Goal: Task Accomplishment & Management: Use online tool/utility

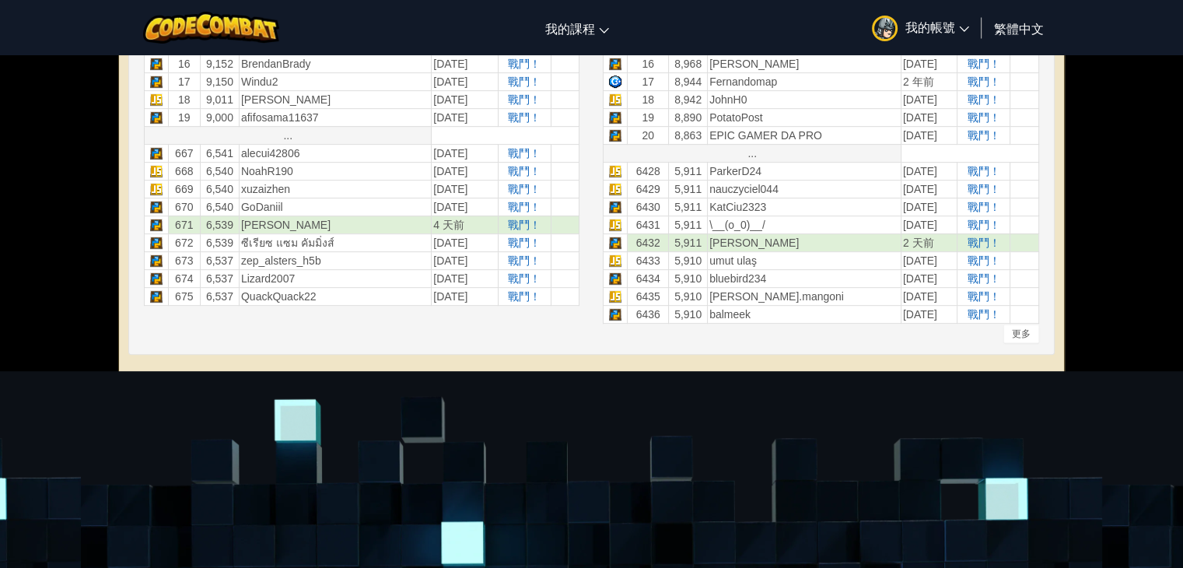
scroll to position [834, 0]
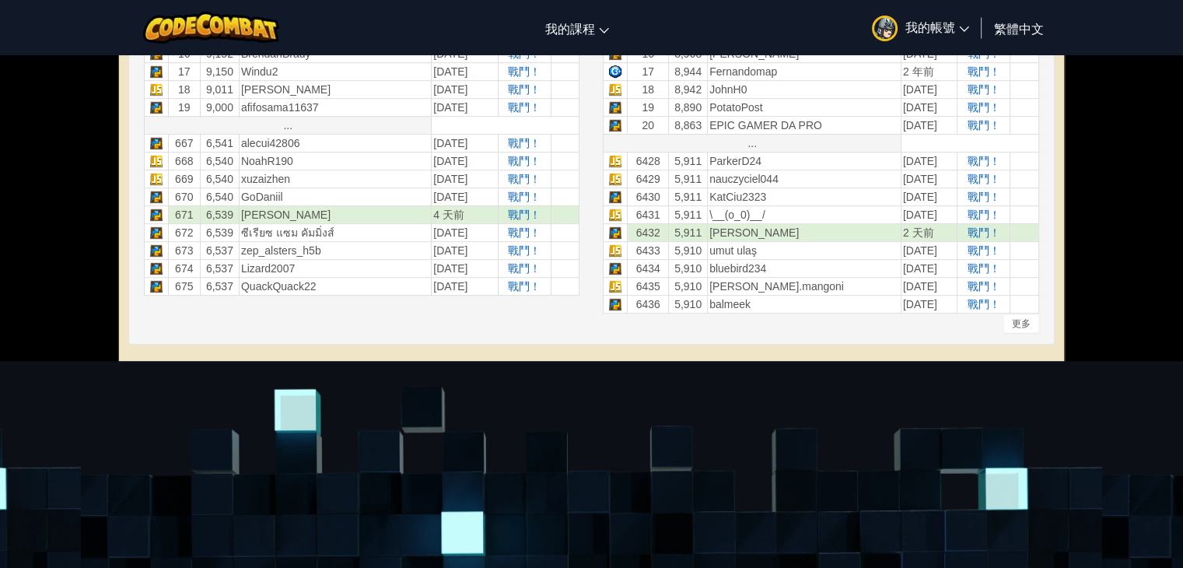
click at [922, 24] on span "我的帳號" at bounding box center [938, 27] width 64 height 16
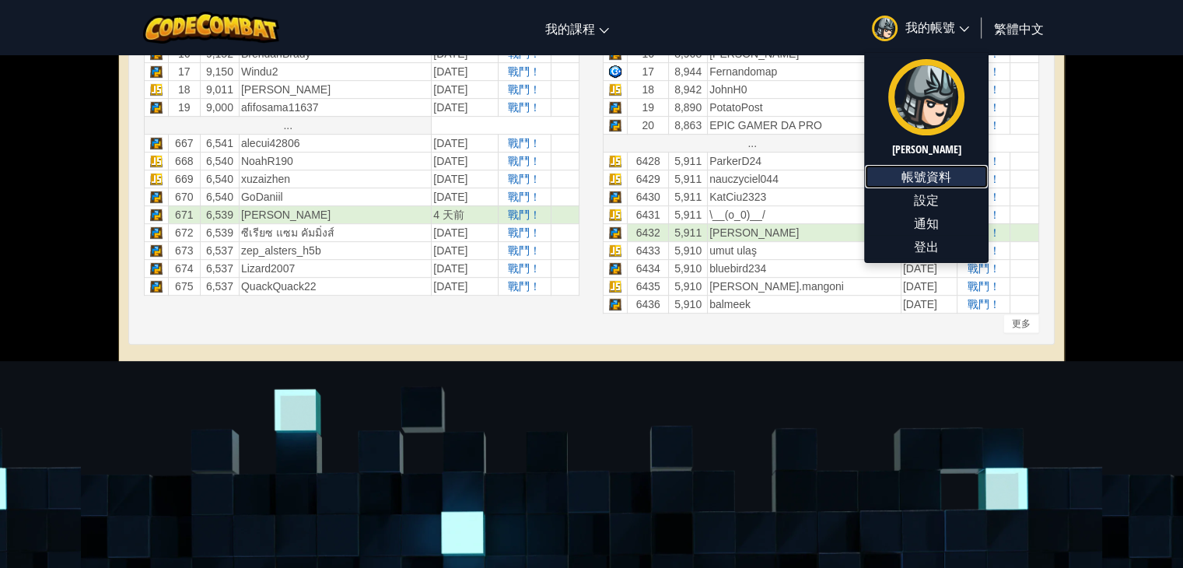
click at [935, 179] on link "帳號資料" at bounding box center [926, 176] width 123 height 23
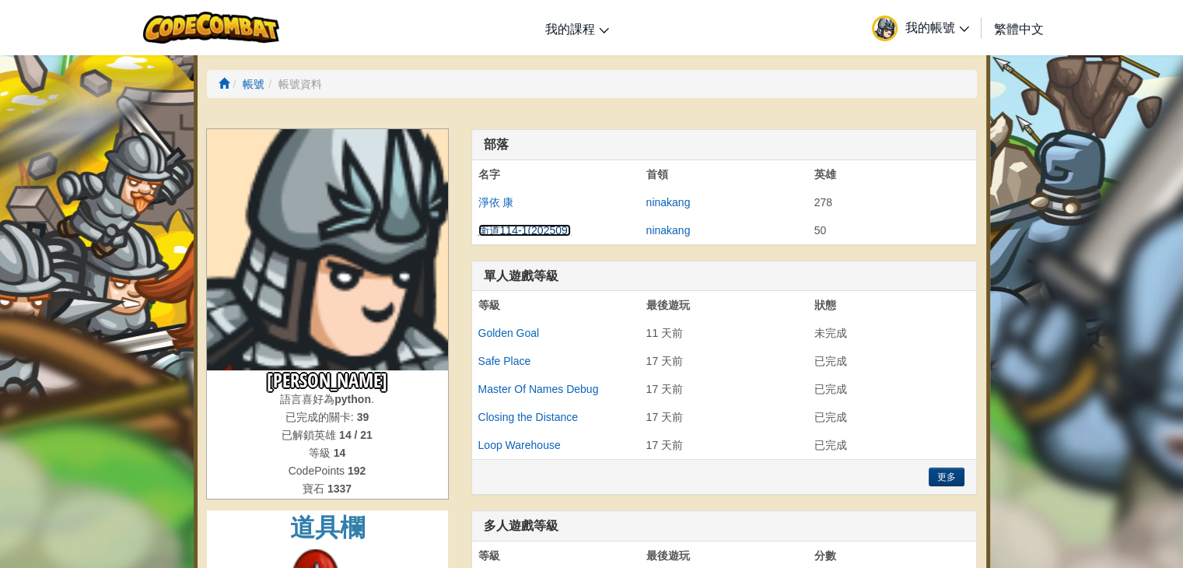
click at [492, 227] on link "衛道114-1(202509)" at bounding box center [524, 230] width 93 height 12
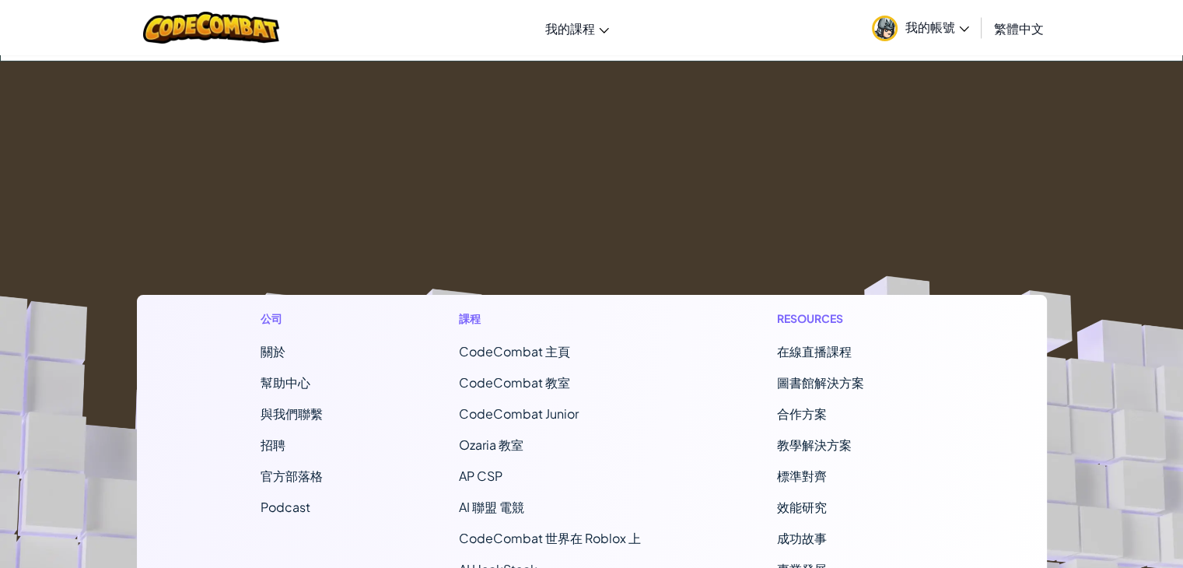
scroll to position [121, 0]
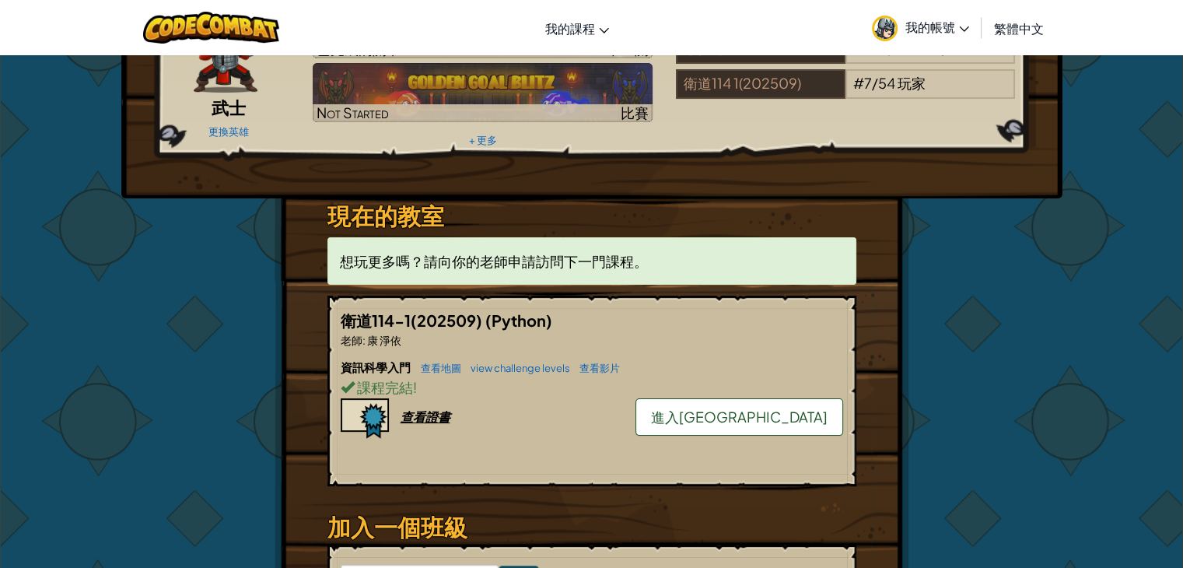
click at [788, 419] on span "進入[GEOGRAPHIC_DATA]" at bounding box center [739, 417] width 177 height 18
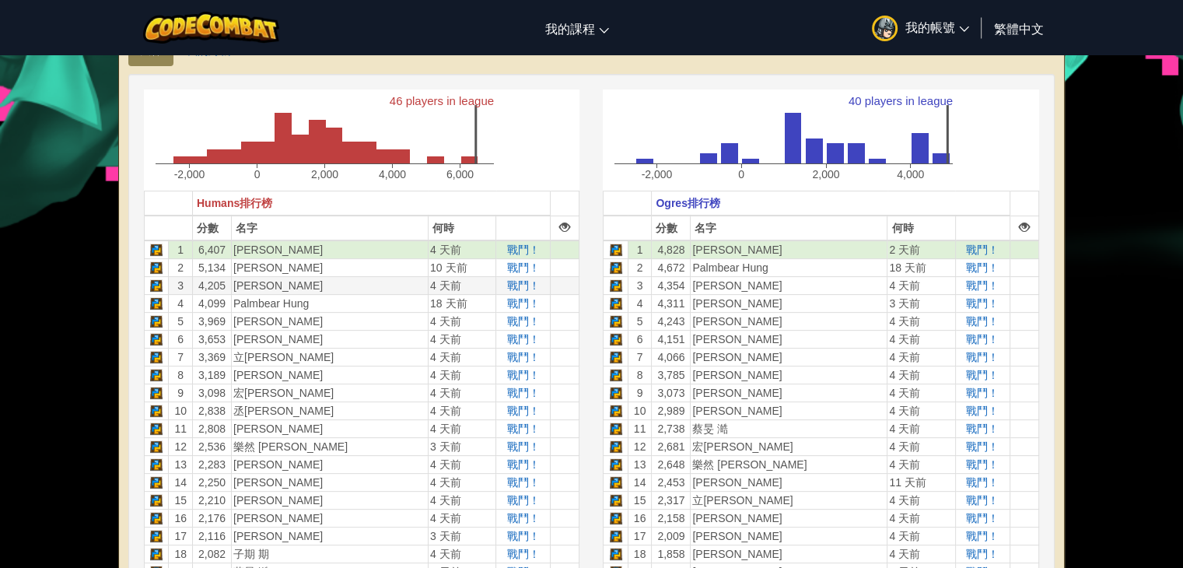
scroll to position [408, 0]
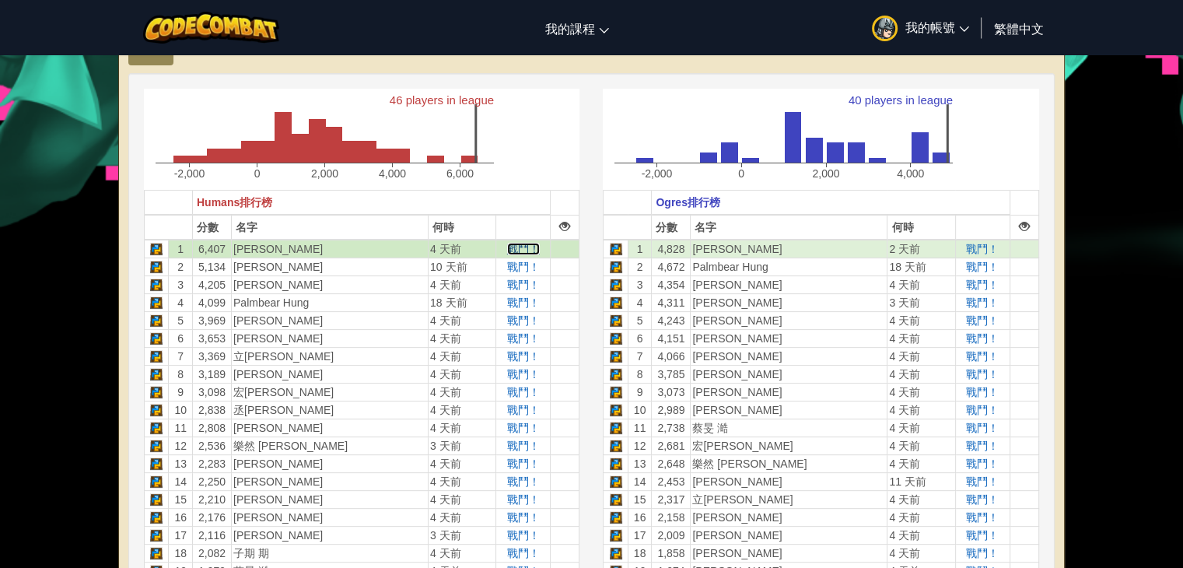
click at [507, 251] on span "戰鬥！" at bounding box center [523, 249] width 33 height 12
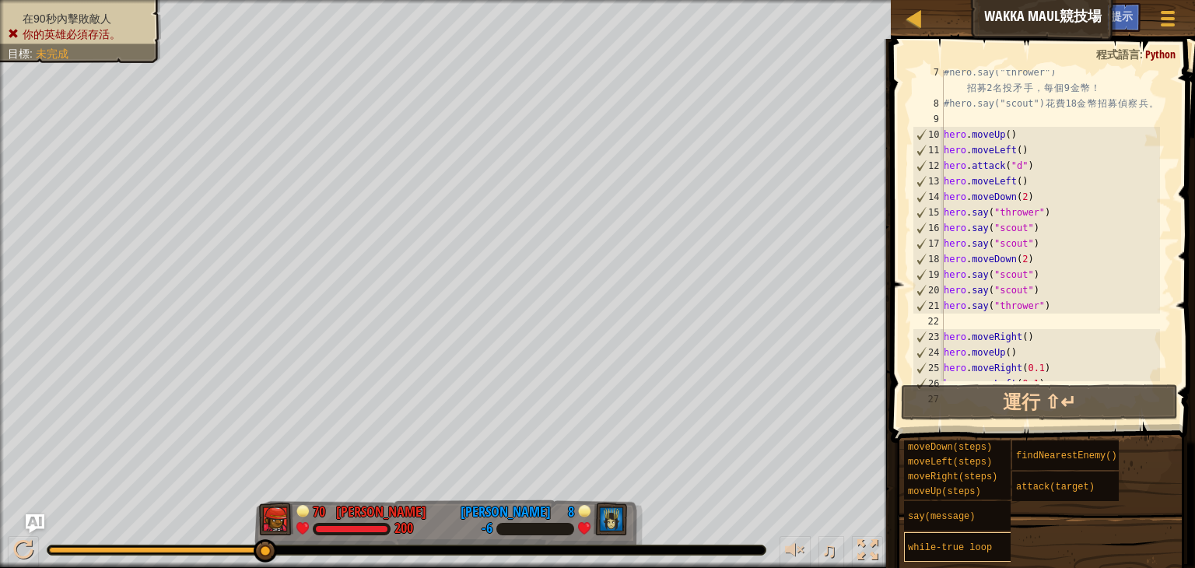
scroll to position [112, 0]
click at [1014, 220] on div "#hero.say("thrower") 招 募 2 名 投 矛 手 ， 每 個 9 金 幣 ！ #hero.say("scout") 花 費 18 金 幣 …" at bounding box center [1050, 246] width 219 height 358
type textarea "hero.say("thrower") hero.say("scout")"
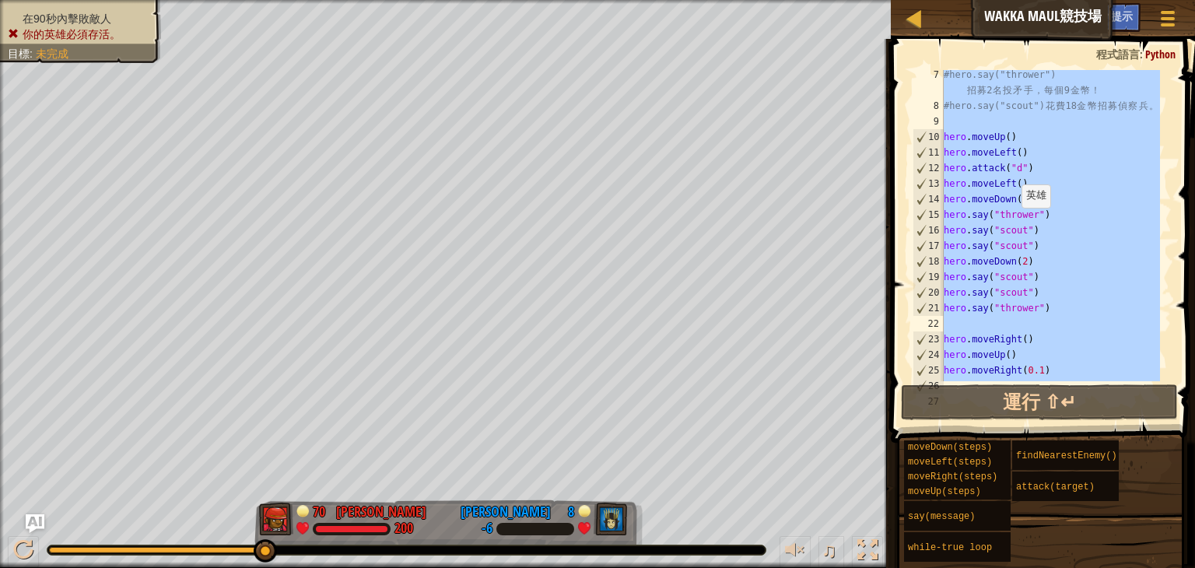
click at [1014, 220] on div "#hero.say("thrower") 招 募 2 名 投 矛 手 ， 每 個 9 金 幣 ！ #hero.say("scout") 花 費 18 金 幣 …" at bounding box center [1050, 246] width 219 height 358
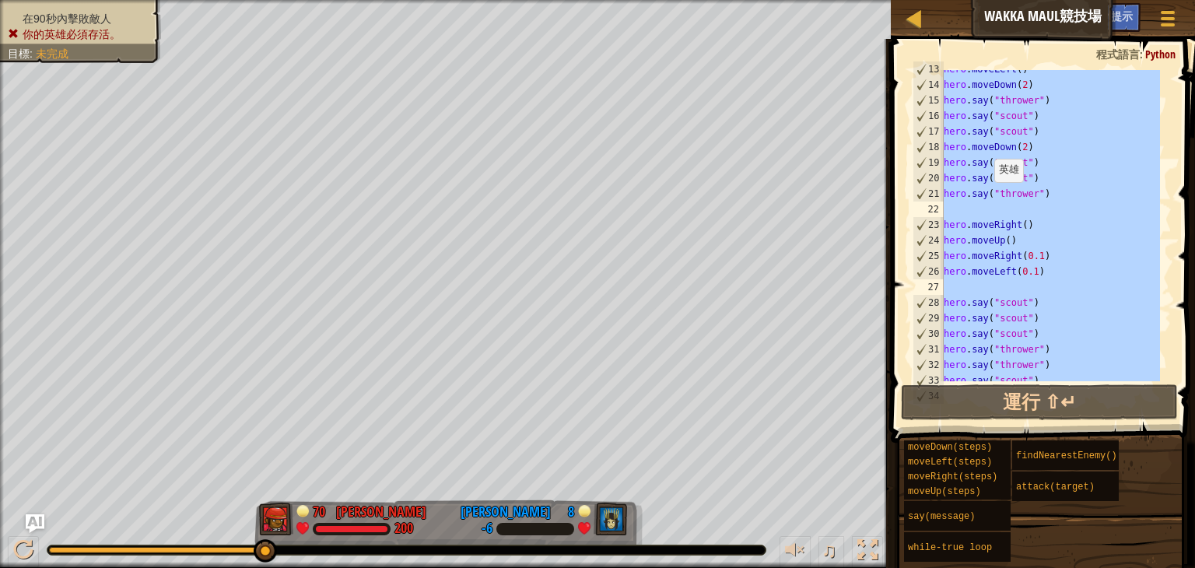
scroll to position [0, 0]
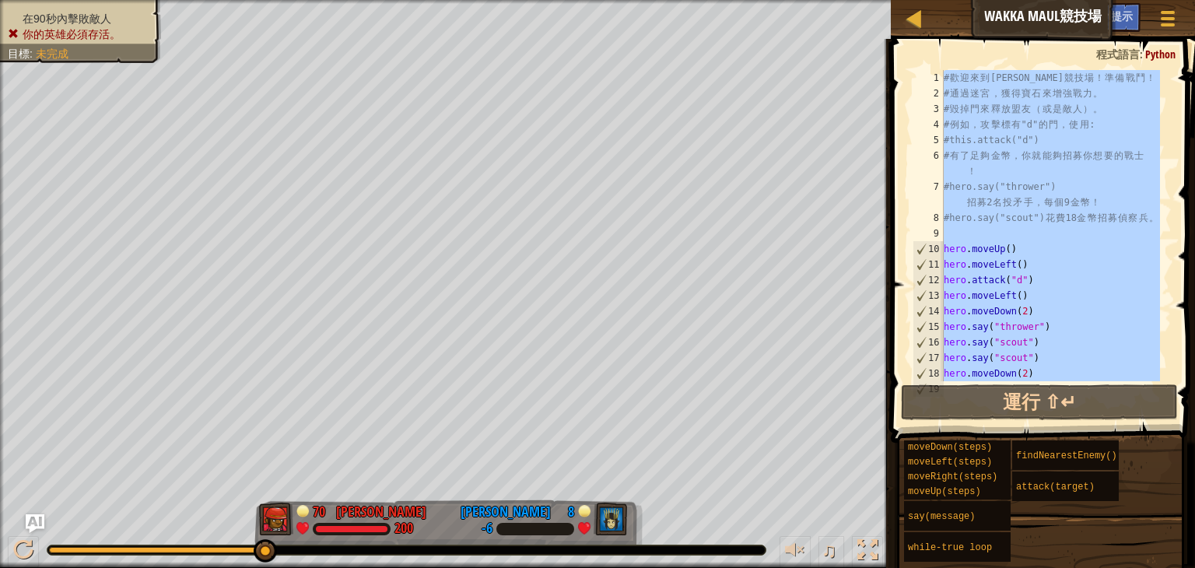
click at [1038, 249] on div "# 歡 迎 來 到 [GEOGRAPHIC_DATA] ！ 準 備 戰 鬥 ！ # 通 過 迷 宮 ， 獲 得 寶 石 來 增 強 戰 力 。 # 毀 掉 門…" at bounding box center [1050, 225] width 219 height 311
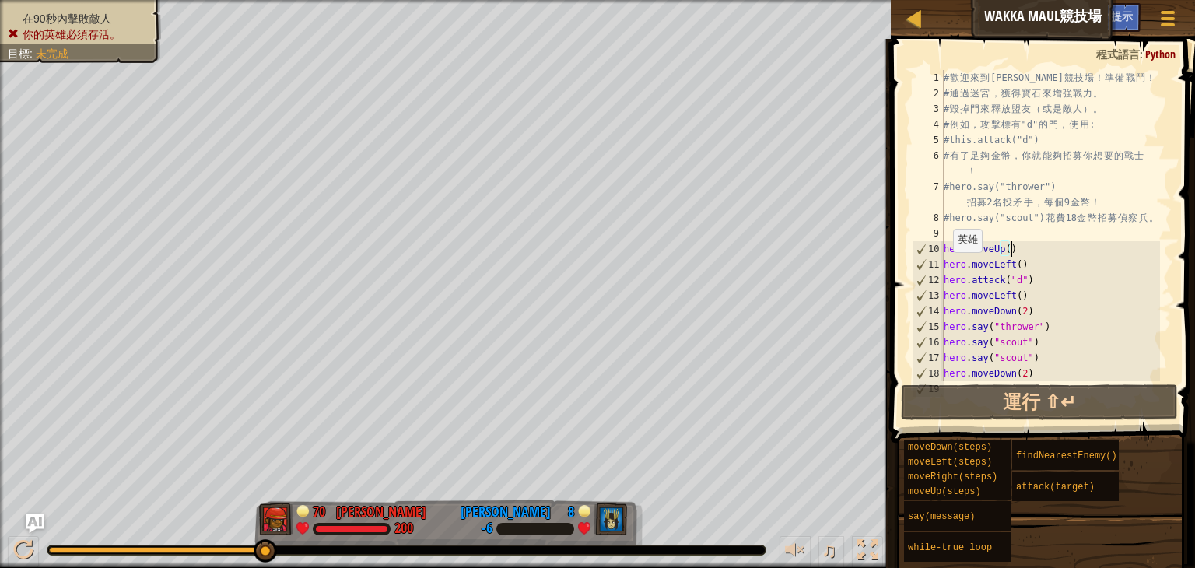
click at [943, 250] on div "10" at bounding box center [928, 249] width 30 height 16
click at [1005, 277] on div "# 歡 迎 來 到 [GEOGRAPHIC_DATA] ！ 準 備 戰 鬥 ！ # 通 過 迷 宮 ， 獲 得 寶 石 來 增 強 戰 力 。 # 毀 掉 門…" at bounding box center [1050, 241] width 219 height 342
click at [948, 251] on div "# 歡 迎 來 到 [GEOGRAPHIC_DATA] ！ 準 備 戰 鬥 ！ # 通 過 迷 宮 ， 獲 得 寶 石 來 增 強 戰 力 。 # 毀 掉 門…" at bounding box center [1050, 241] width 219 height 342
click at [946, 251] on div "# 歡 迎 來 到 [GEOGRAPHIC_DATA] ！ 準 備 戰 鬥 ！ # 通 過 迷 宮 ， 獲 得 寶 石 來 增 強 戰 力 。 # 毀 掉 門…" at bounding box center [1050, 241] width 219 height 342
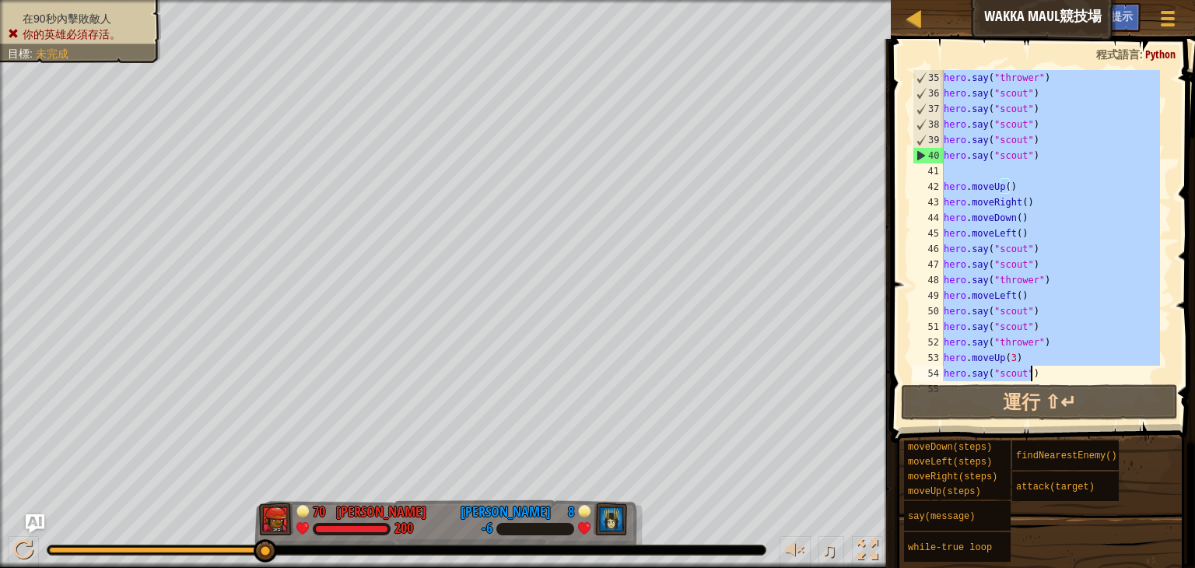
scroll to position [794, 0]
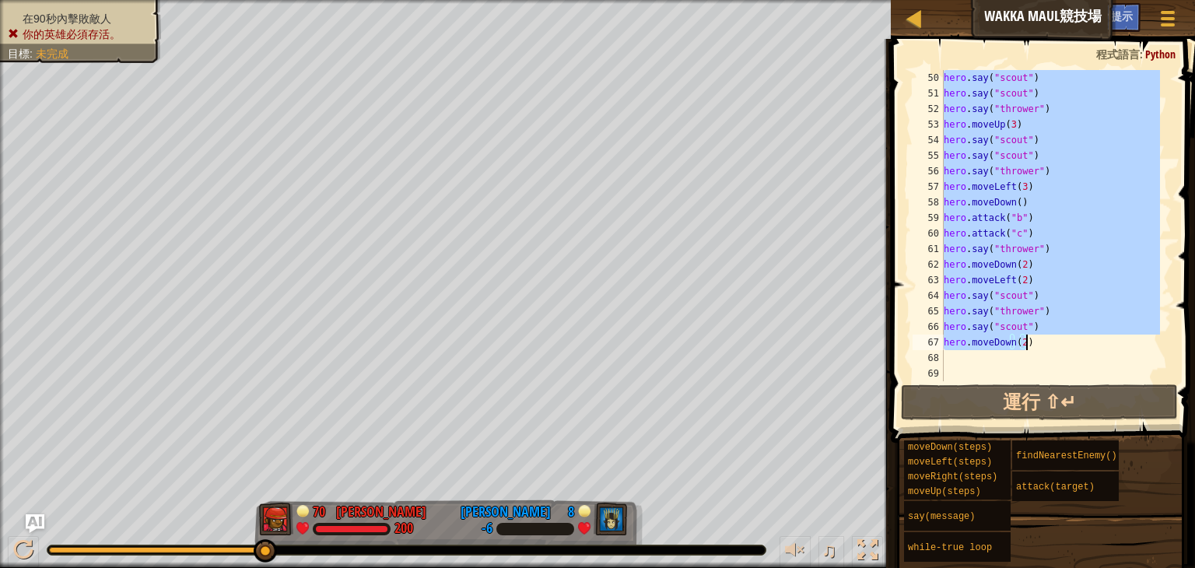
drag, startPoint x: 946, startPoint y: 251, endPoint x: 1065, endPoint y: 349, distance: 154.2
click at [1065, 349] on div "hero . say ( "scout" ) hero . say ( "scout" ) hero . say ( "thrower" ) hero . m…" at bounding box center [1050, 241] width 219 height 342
type textarea "hero.say("scout") hero.moveDown(2)"
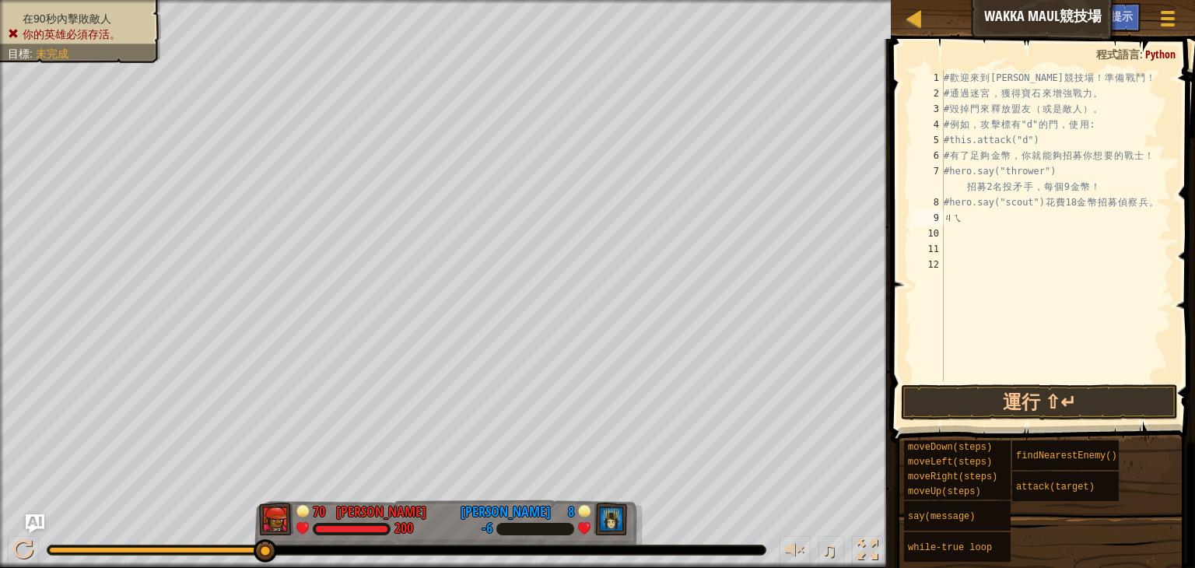
type textarea "ㄐ"
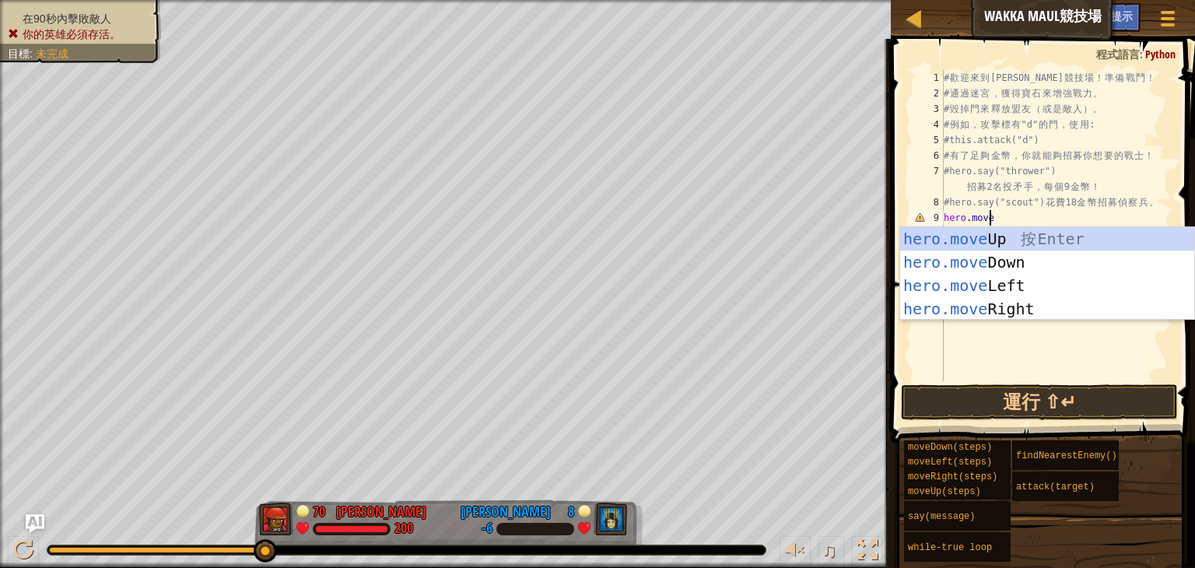
scroll to position [7, 3]
type textarea "hero.moved"
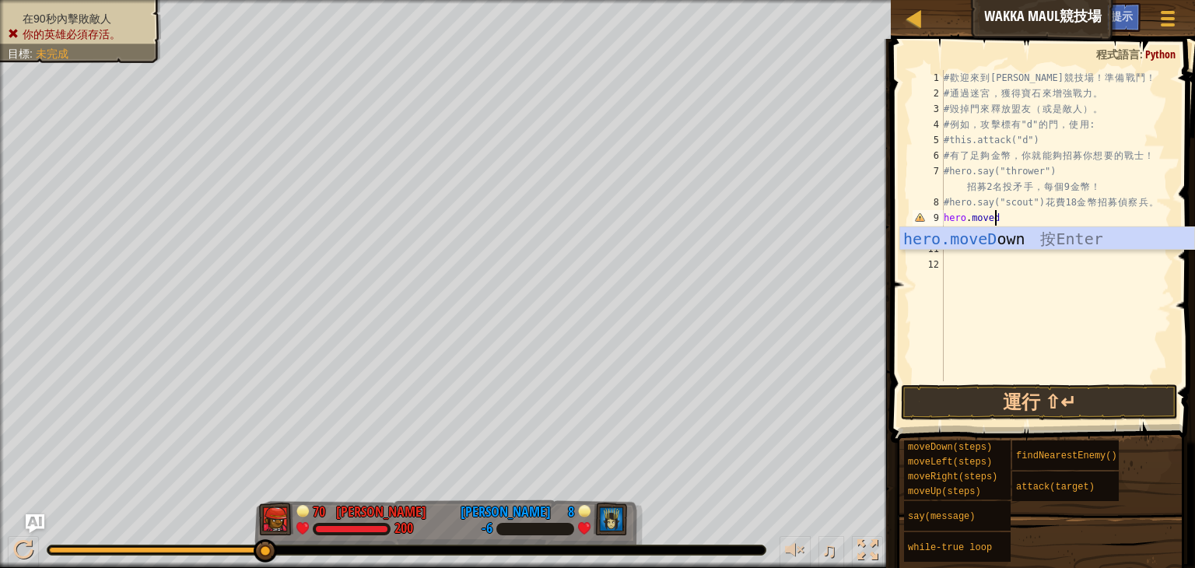
scroll to position [7, 0]
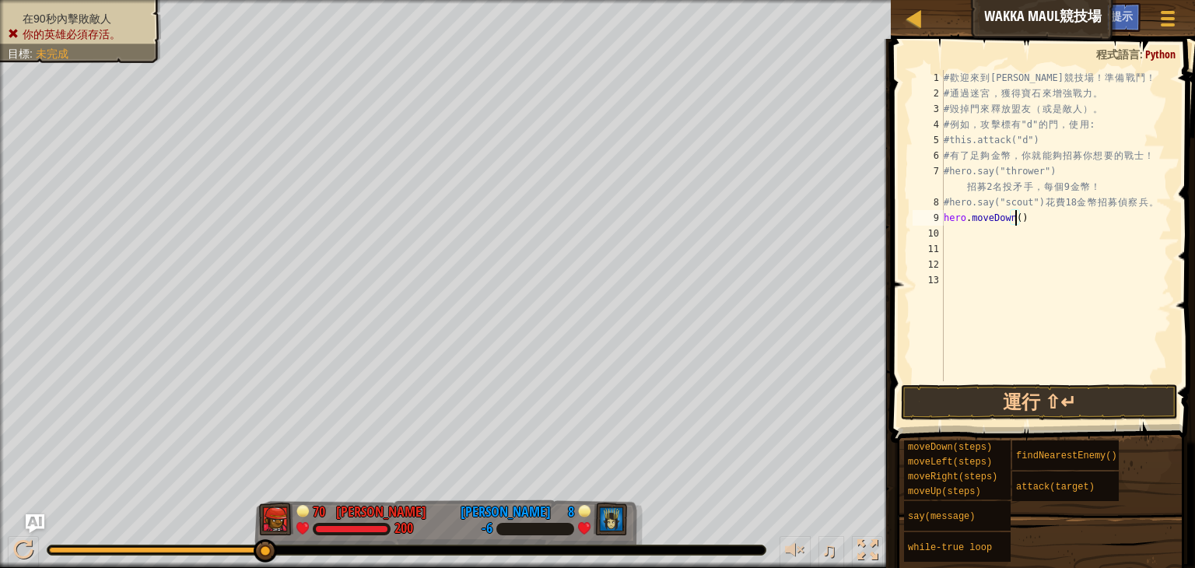
type textarea "hero.moveDown(2)"
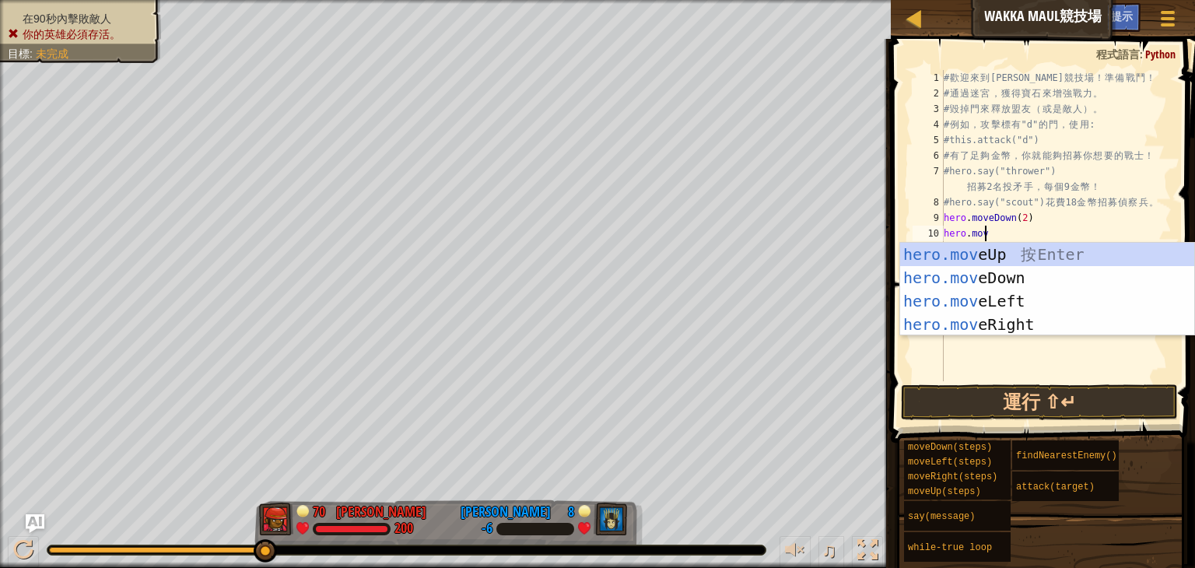
scroll to position [7, 2]
type textarea "hero.mover"
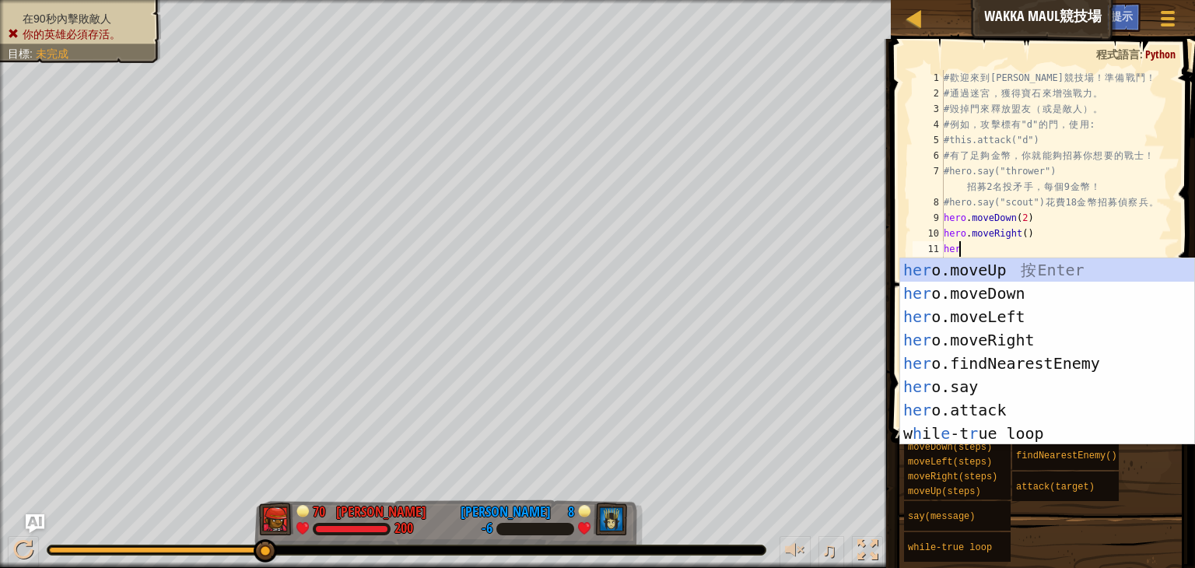
scroll to position [7, 0]
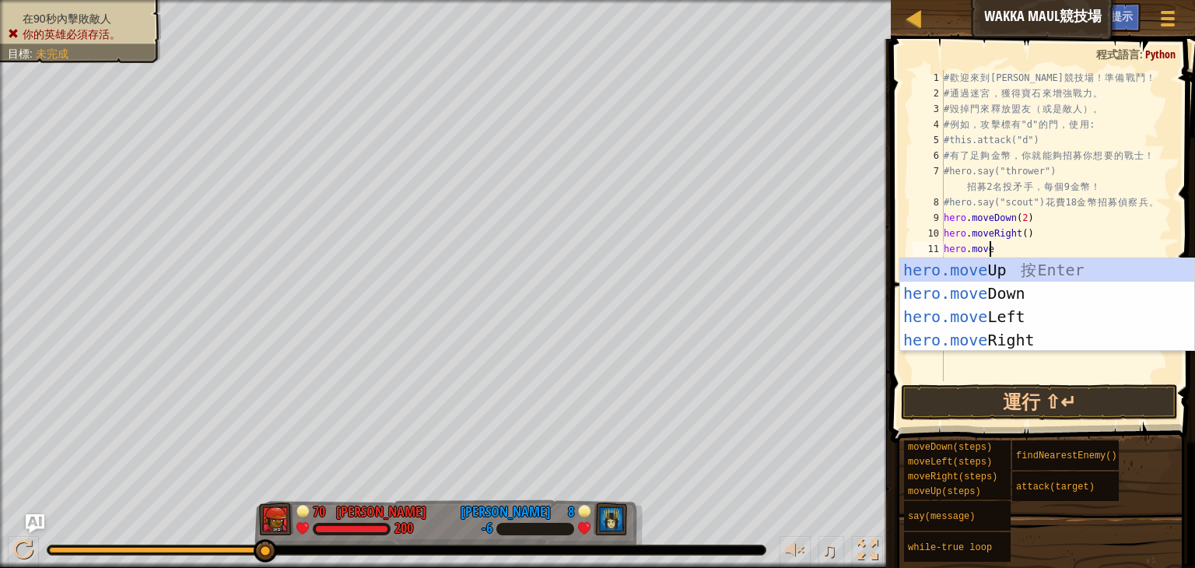
type textarea "hero.moveu"
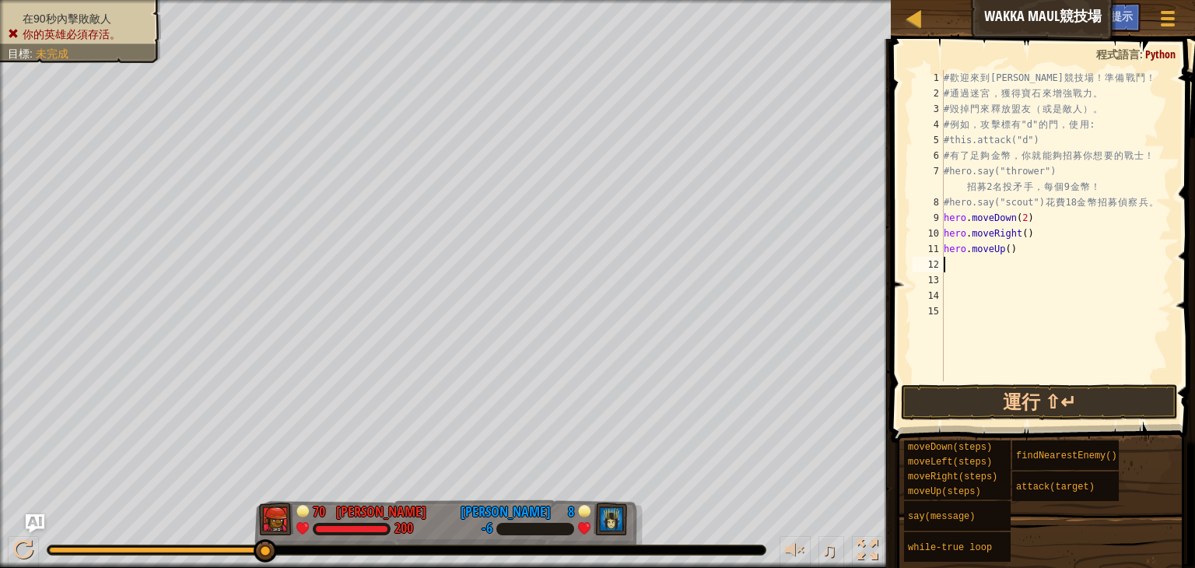
click at [1017, 258] on div "# 歡 迎 來 到 [GEOGRAPHIC_DATA] ！ 準 備 戰 鬥 ！ # 通 過 迷 宮 ， 獲 得 寶 石 來 增 強 戰 力 。 # 毀 掉 門…" at bounding box center [1056, 241] width 231 height 342
type textarea "hero.moveUp(0.4)"
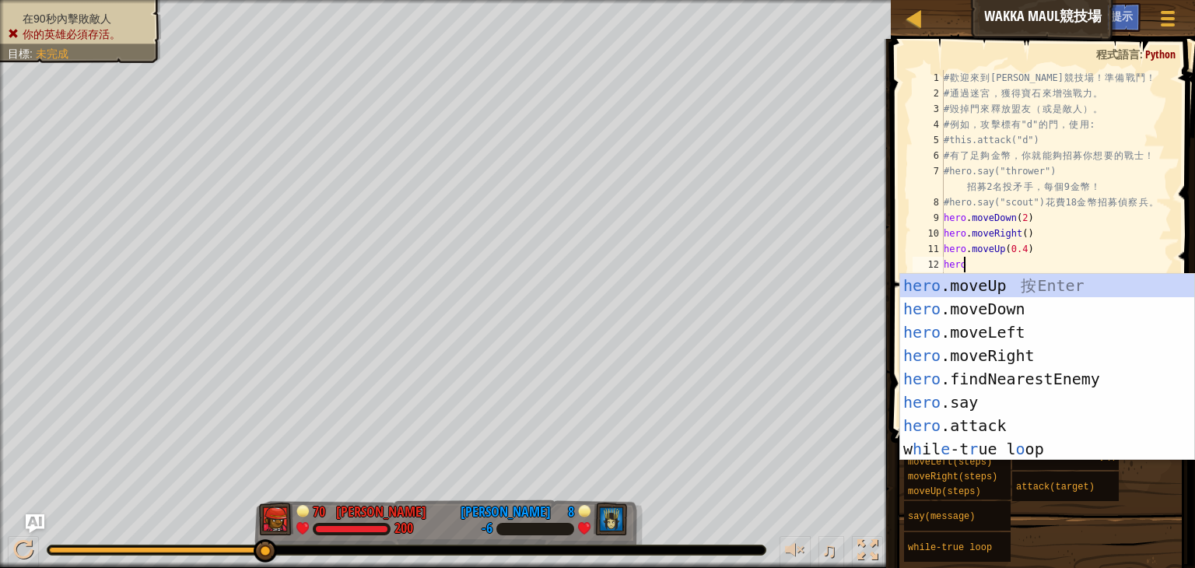
scroll to position [7, 0]
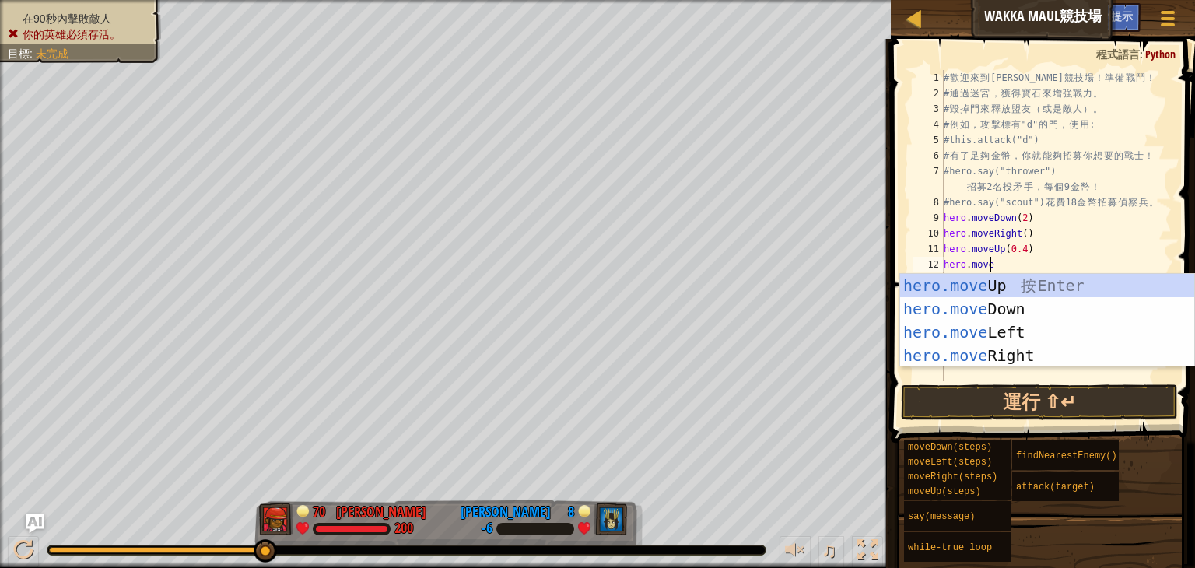
type textarea "hero.moved"
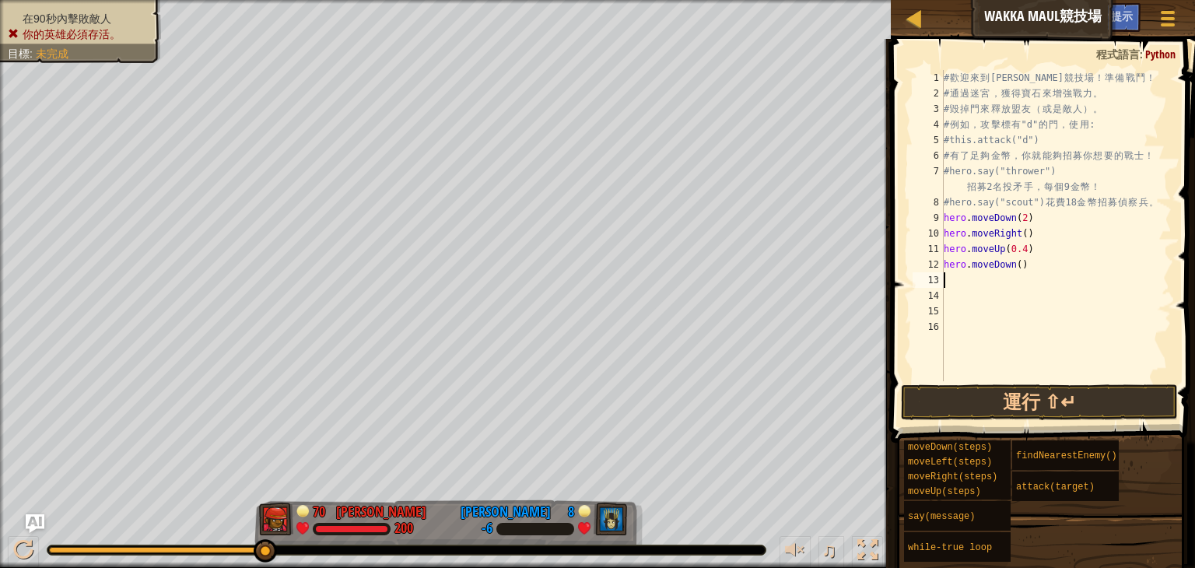
type textarea "hero.moveDown()"
type textarea "hero.moveDown(0.8)"
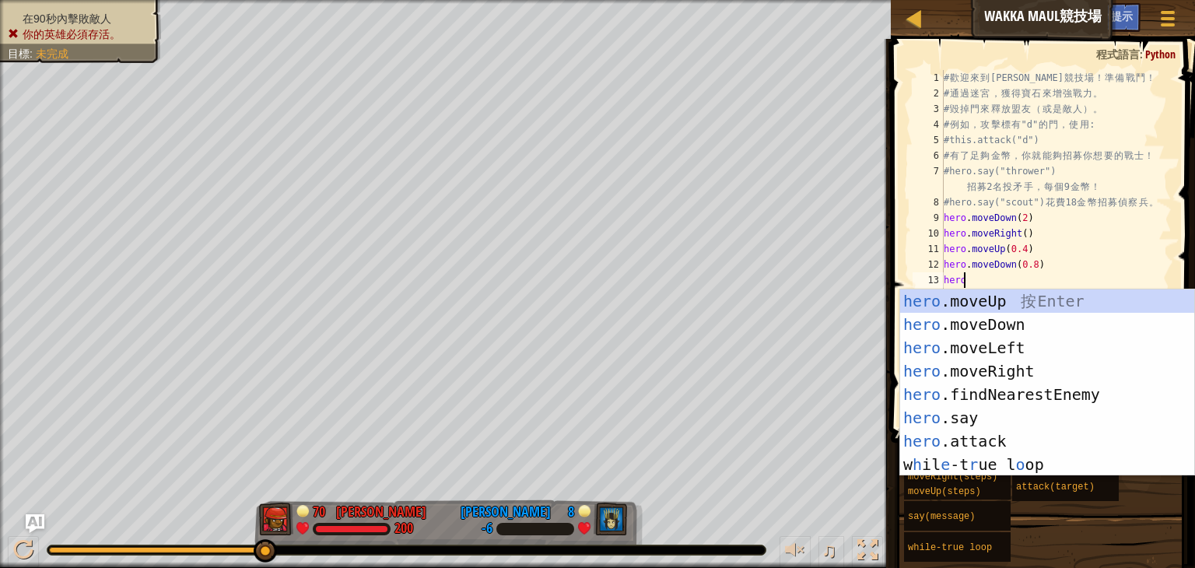
scroll to position [7, 0]
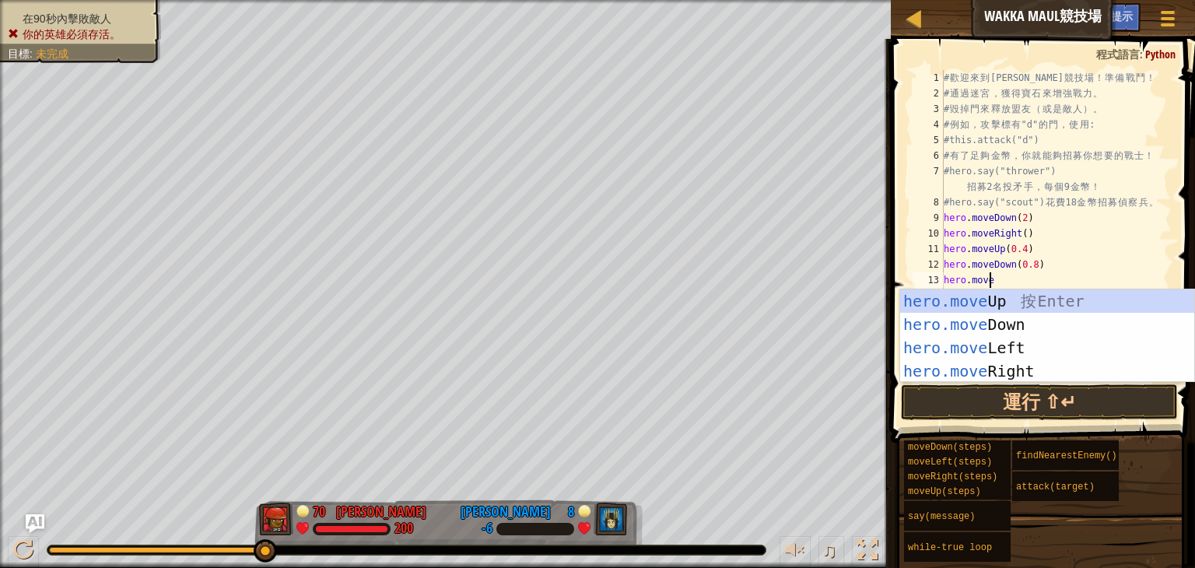
type textarea "hero.moveu"
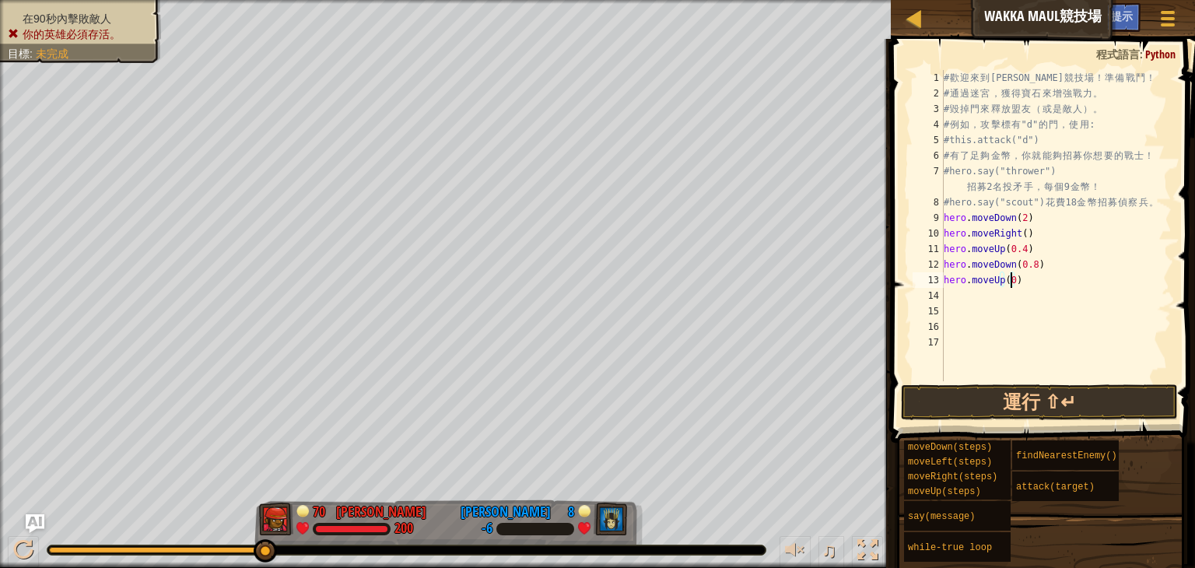
scroll to position [7, 5]
type textarea "hero.moveUp(0.4)"
click at [1002, 303] on div "# 歡 迎 來 到 [GEOGRAPHIC_DATA] ！ 準 備 戰 鬥 ！ # 通 過 迷 宮 ， 獲 得 寶 石 來 增 強 戰 力 。 # 毀 掉 門…" at bounding box center [1056, 241] width 231 height 342
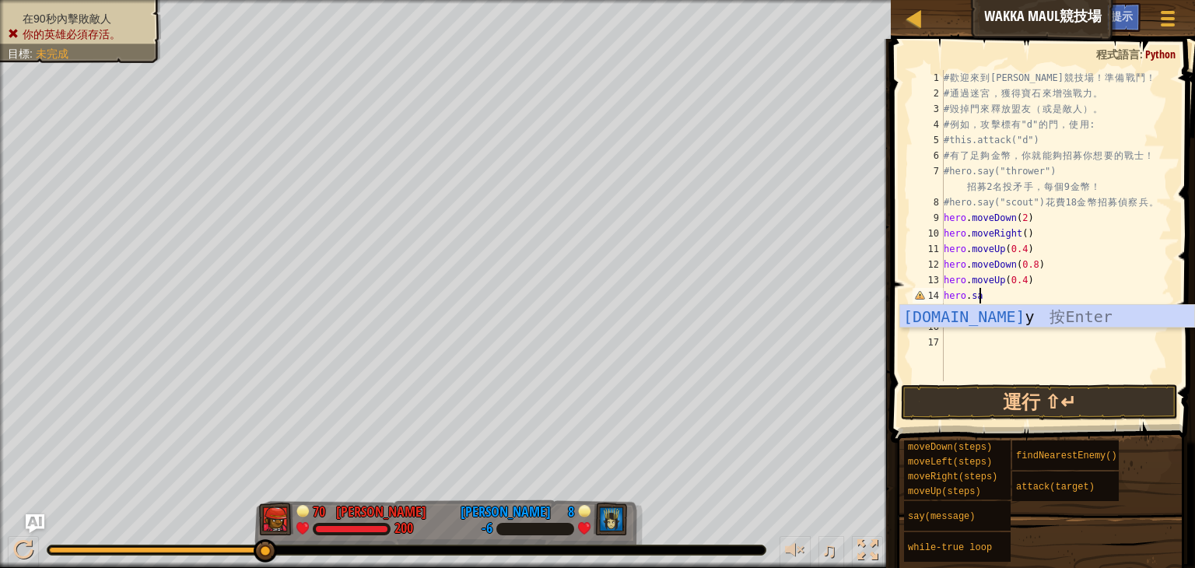
scroll to position [7, 2]
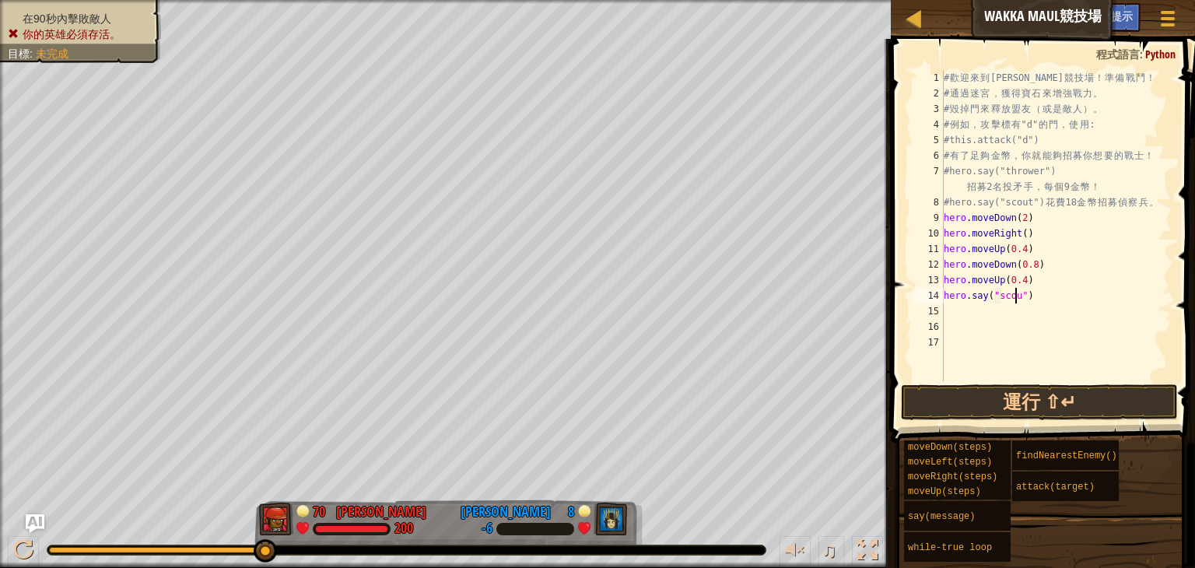
type textarea "hero.say("scout")"
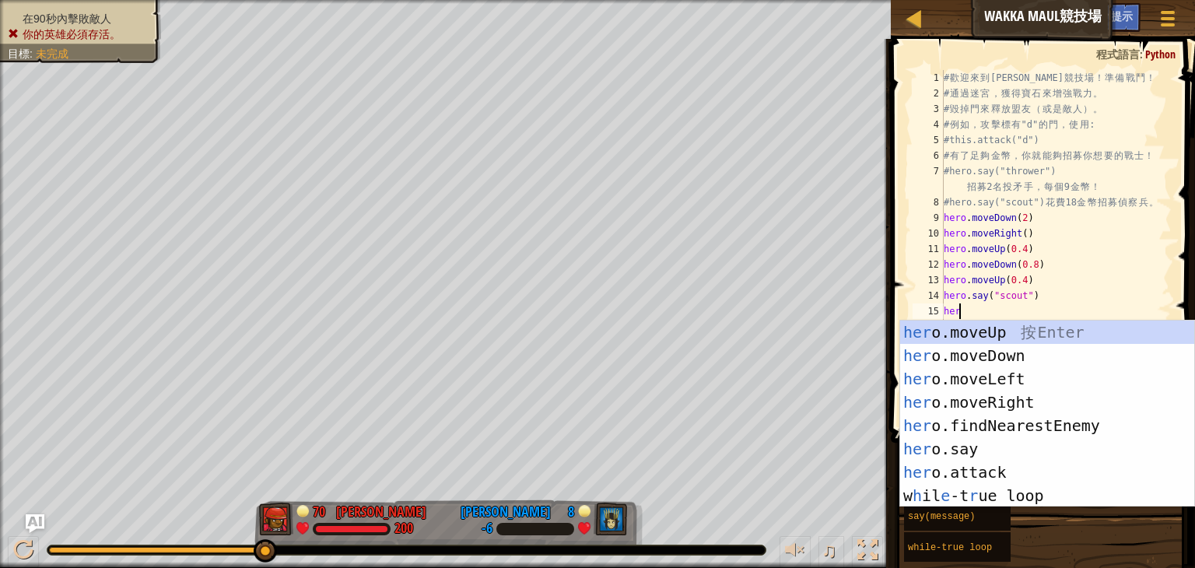
scroll to position [7, 0]
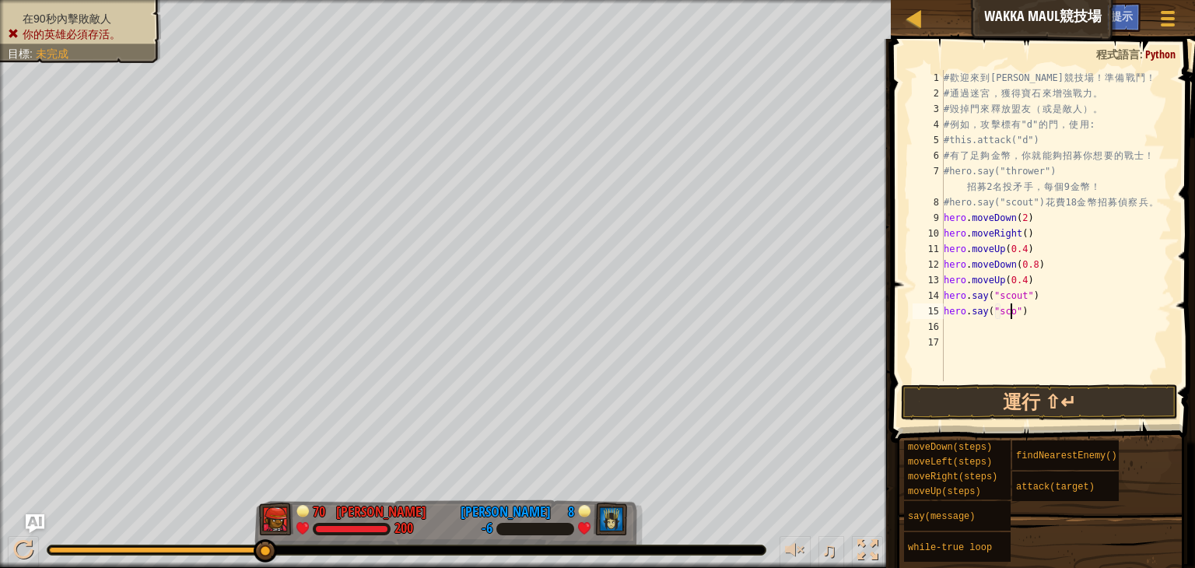
type textarea "hero.say("scout")"
type textarea "hero.say("thrower")"
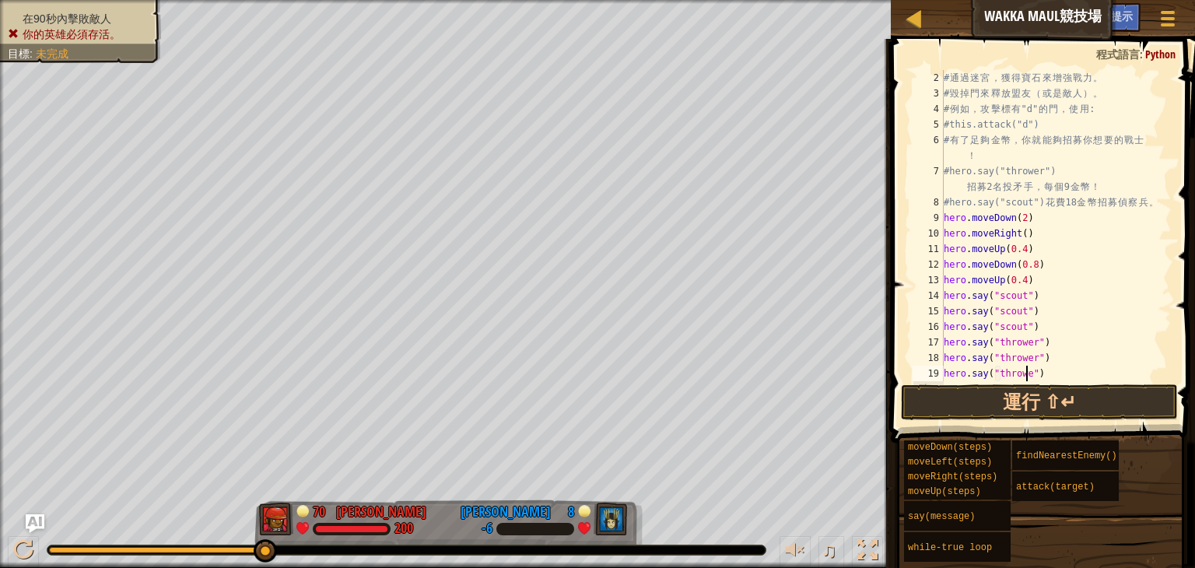
type textarea "hero.say("thrower")"
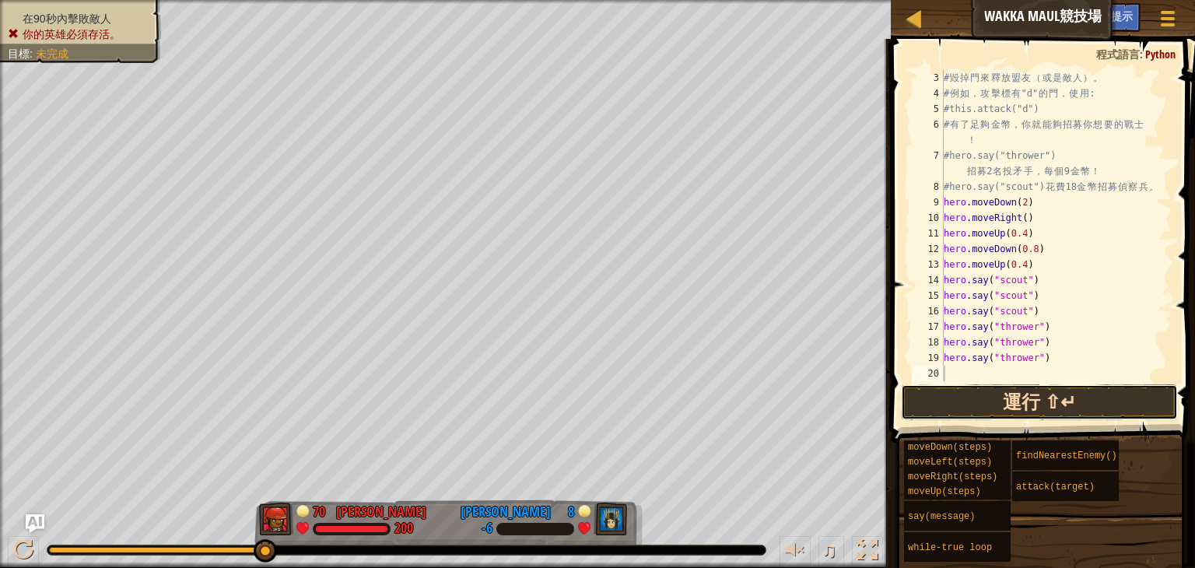
click at [1050, 412] on button "運行 ⇧↵" at bounding box center [1039, 402] width 277 height 36
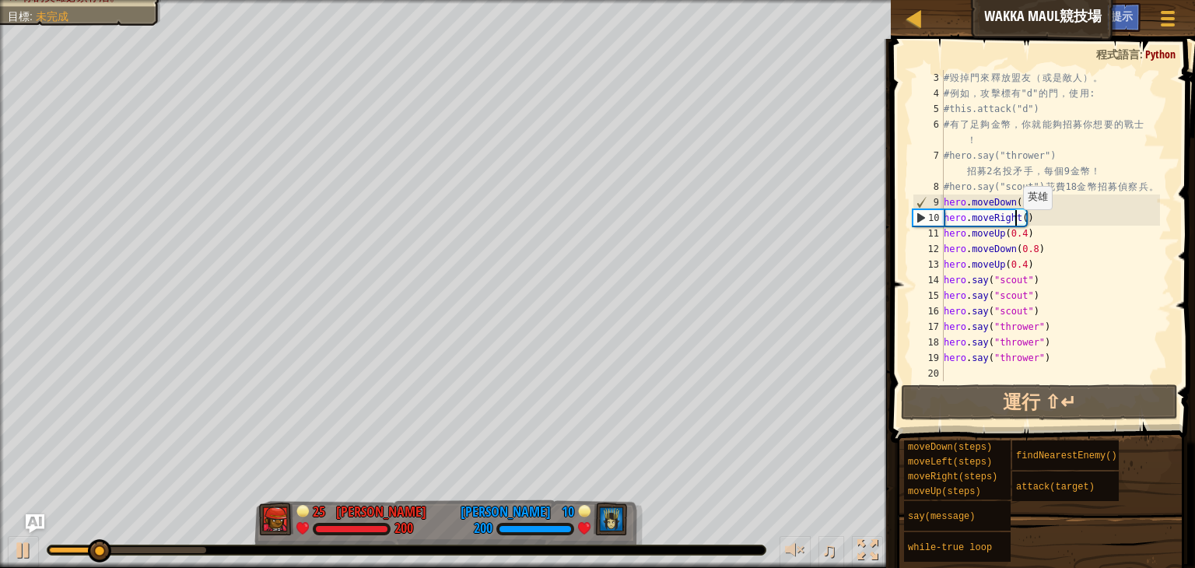
drag, startPoint x: 1015, startPoint y: 225, endPoint x: 1194, endPoint y: 437, distance: 277.7
click at [1183, 437] on div "3 4 5 6 7 8 9 10 11 12 13 14 15 16 17 18 19 20 # 毀 掉 門 來 釋 放 盟 友 （ 或 是 敵 人 ） 。 …" at bounding box center [1040, 272] width 309 height 450
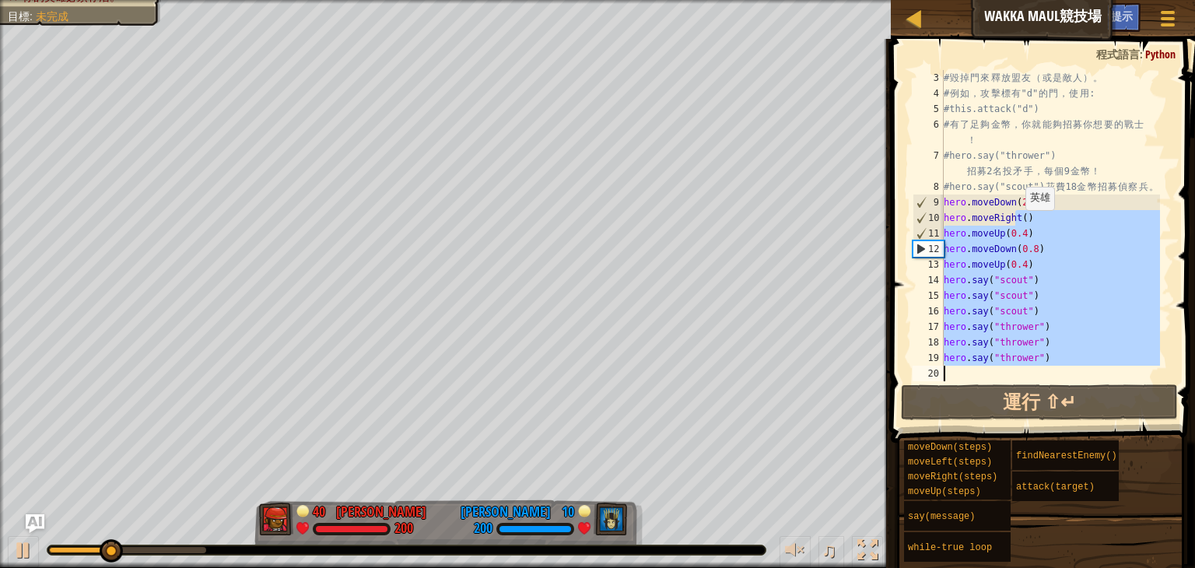
click at [1018, 225] on div "# 毀 掉 門 來 釋 放 盟 友 （ 或 是 敵 人 ） 。 # 例 如 ， 攻 擊 標 有 "d" 的 門 ， 使 用 : #this.attack("d…" at bounding box center [1050, 225] width 219 height 311
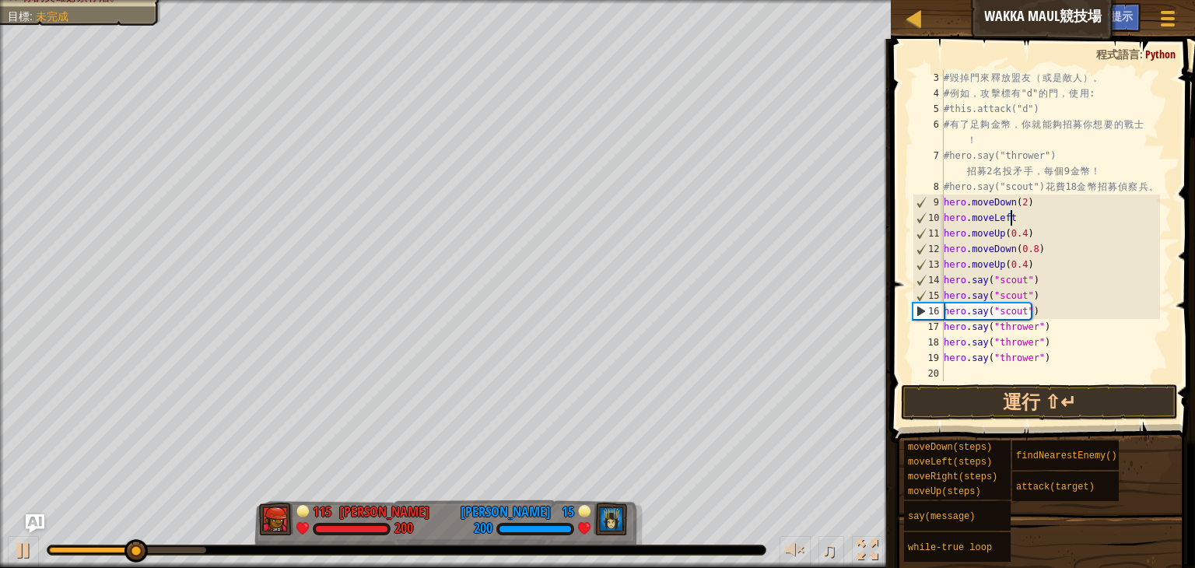
scroll to position [7, 4]
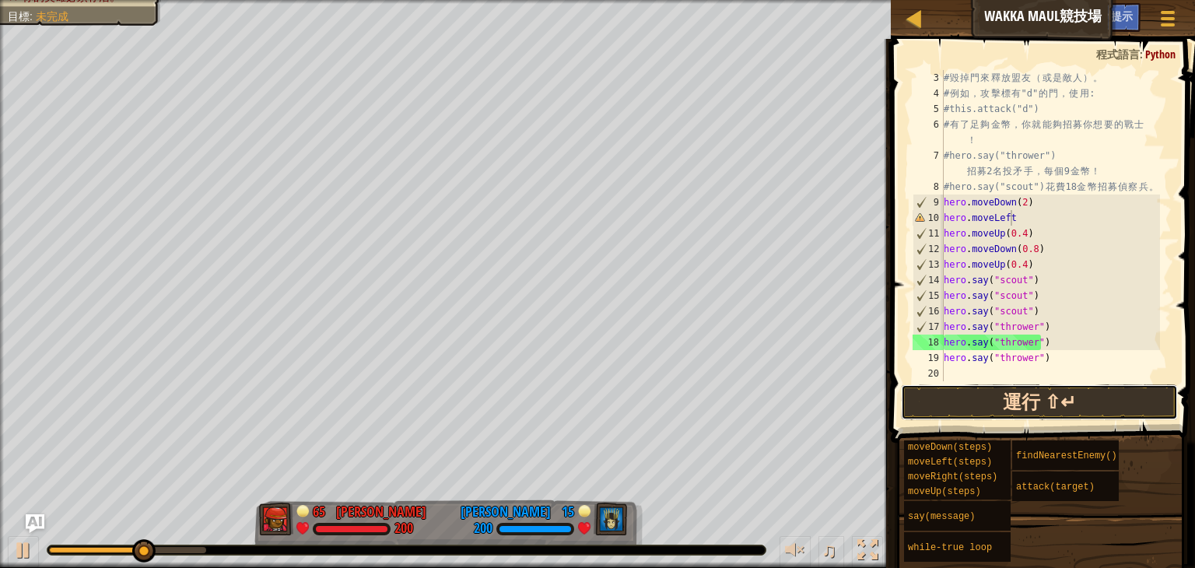
click at [1067, 406] on button "運行 ⇧↵" at bounding box center [1039, 402] width 277 height 36
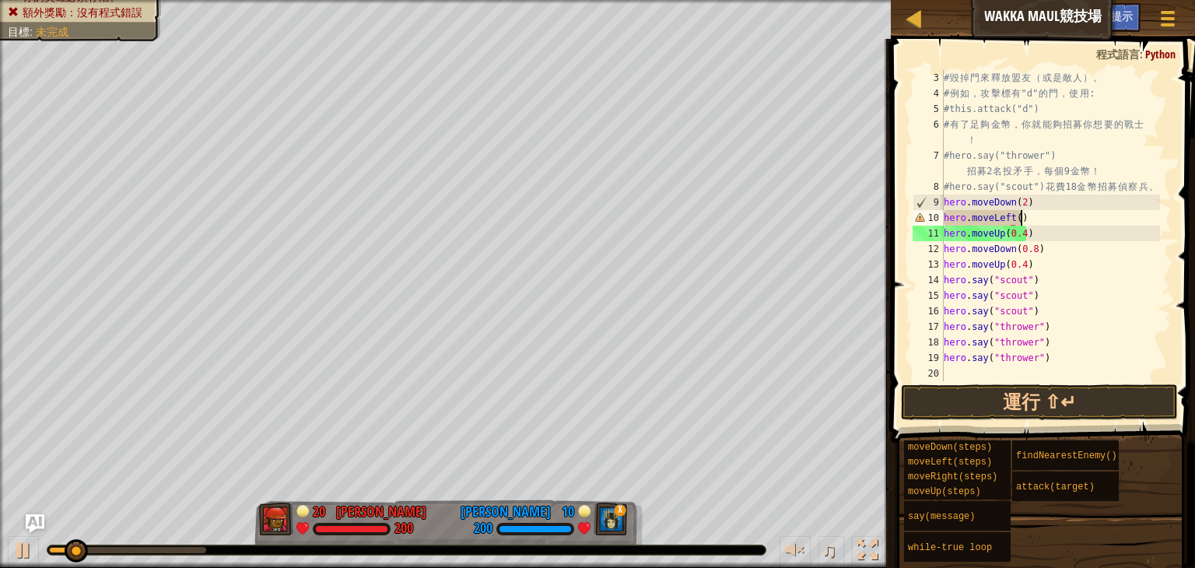
scroll to position [7, 5]
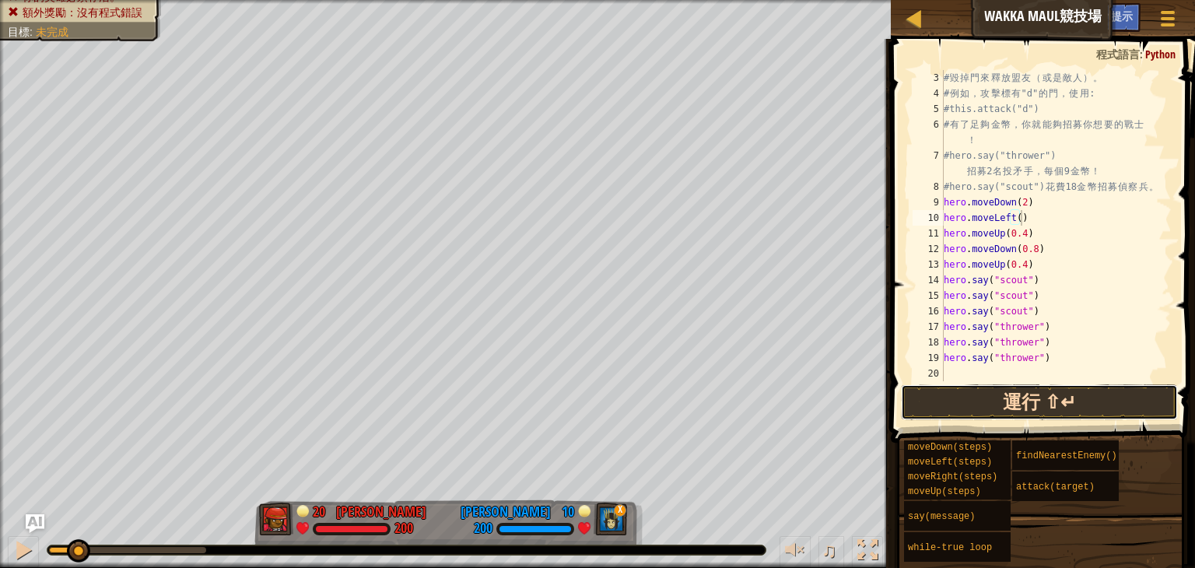
click at [1105, 399] on button "運行 ⇧↵" at bounding box center [1039, 402] width 277 height 36
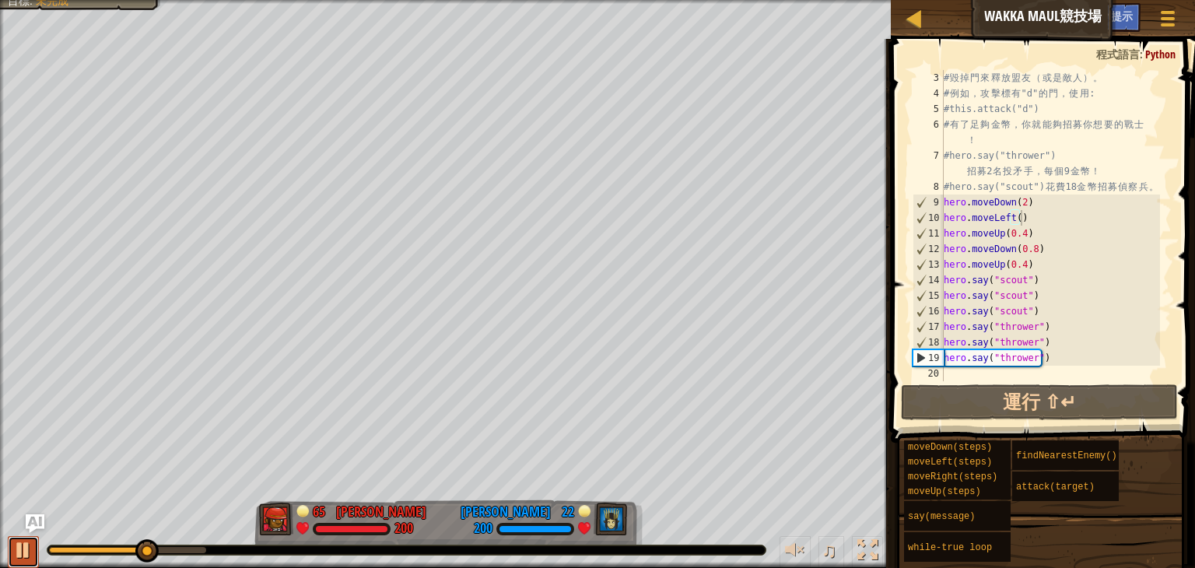
click at [16, 546] on div at bounding box center [23, 550] width 20 height 20
click at [1086, 360] on div "# 毀 掉 門 來 釋 放 盟 友 （ 或 是 敵 人 ） 。 # 例 如 ， 攻 擊 標 有 "d" 的 門 ， 使 用 : #this.attack("d…" at bounding box center [1050, 241] width 219 height 342
type textarea "hero.say("thrower")"
click at [1086, 360] on div "# 毀 掉 門 來 釋 放 盟 友 （ 或 是 敵 人 ） 。 # 例 如 ， 攻 擊 標 有 "d" 的 門 ， 使 用 : #this.attack("d…" at bounding box center [1050, 241] width 219 height 342
click at [993, 371] on div "# 毀 掉 門 來 釋 放 盟 友 （ 或 是 敵 人 ） 。 # 例 如 ， 攻 擊 標 有 "d" 的 門 ， 使 用 : #this.attack("d…" at bounding box center [1050, 241] width 219 height 342
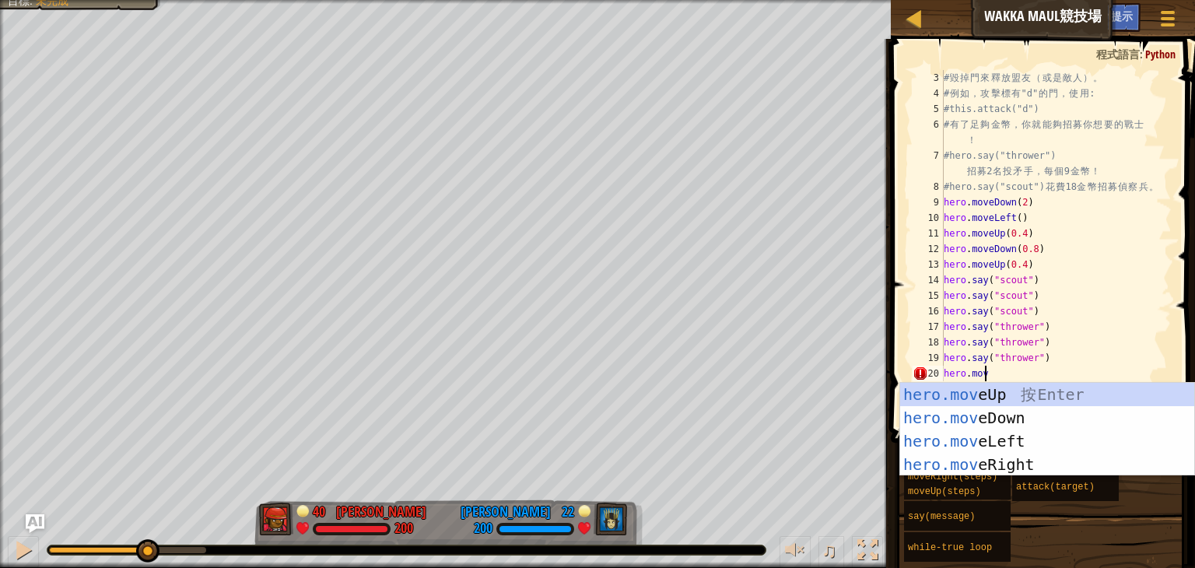
scroll to position [7, 2]
type textarea "hero.movel"
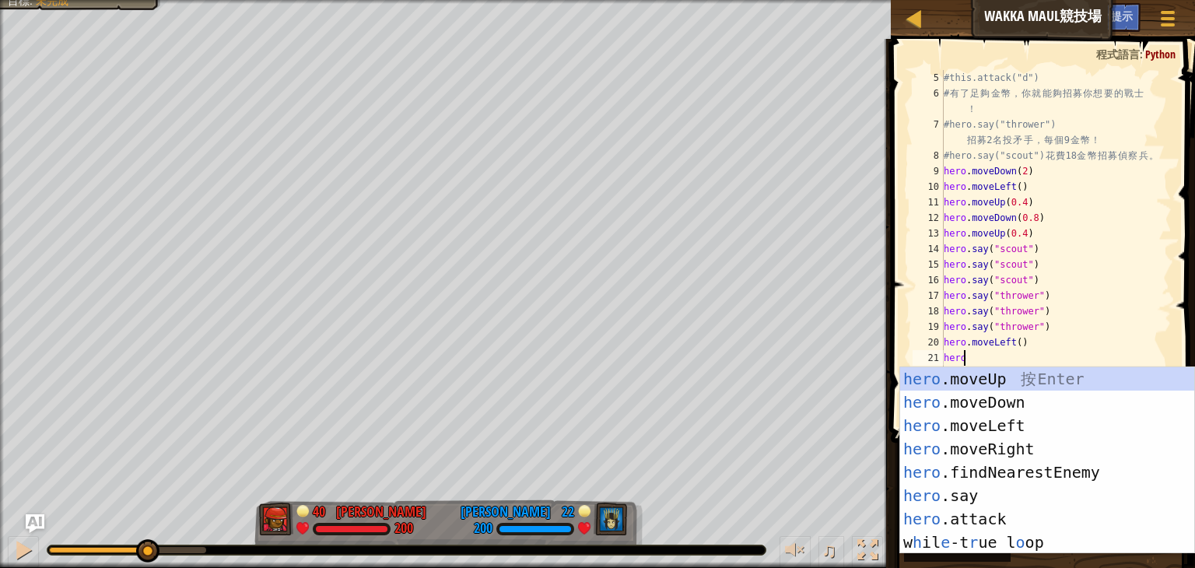
scroll to position [7, 0]
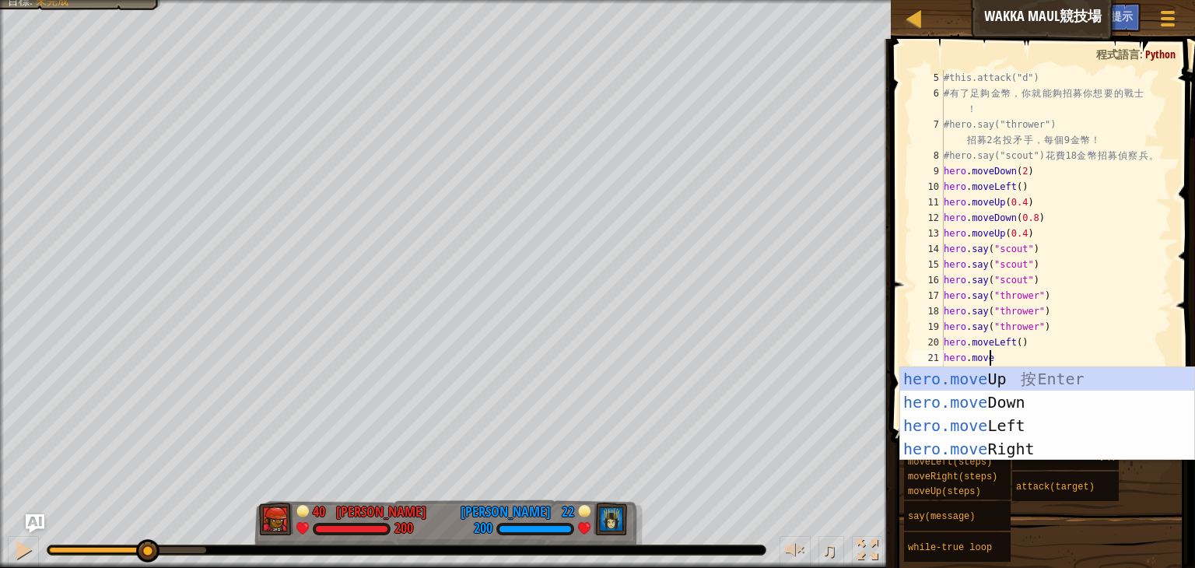
type textarea "hero.moveu"
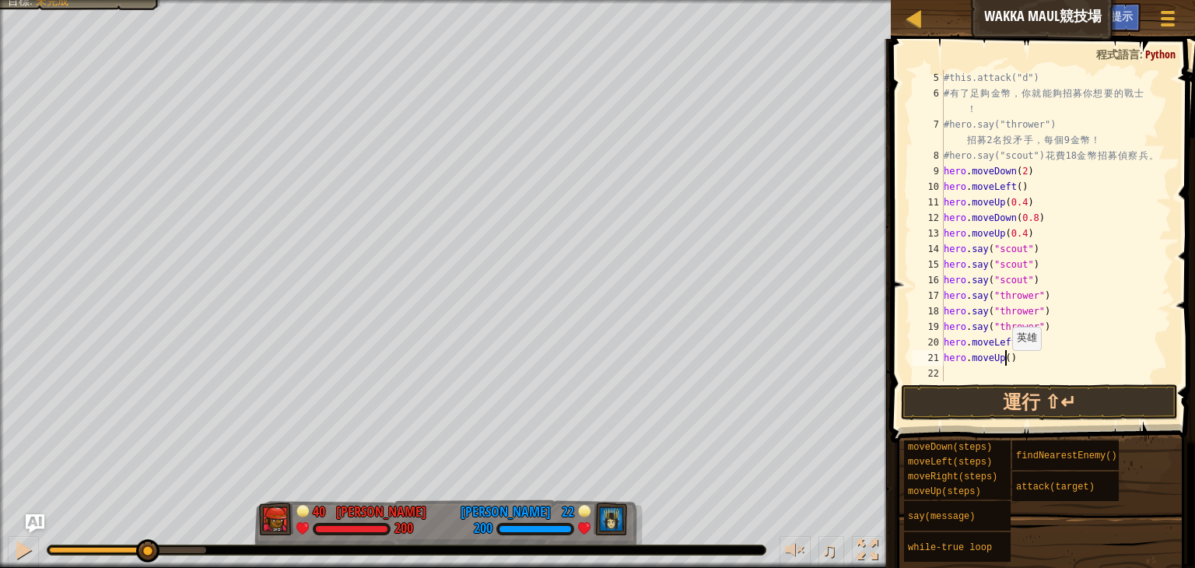
click at [1004, 365] on div "#this.attack("d") # 有 了 足 夠 金 幣 ， 你 就 能 夠 招 募 你 想 要 的 戰 士 ！ #hero.say("thrower"…" at bounding box center [1050, 241] width 219 height 342
type textarea "hero.moveUp(0.3)"
click at [987, 368] on div "#this.attack("d") # 有 了 足 夠 金 幣 ， 你 就 能 夠 招 募 你 想 要 的 戰 士 ！ #hero.say("thrower"…" at bounding box center [1050, 241] width 219 height 342
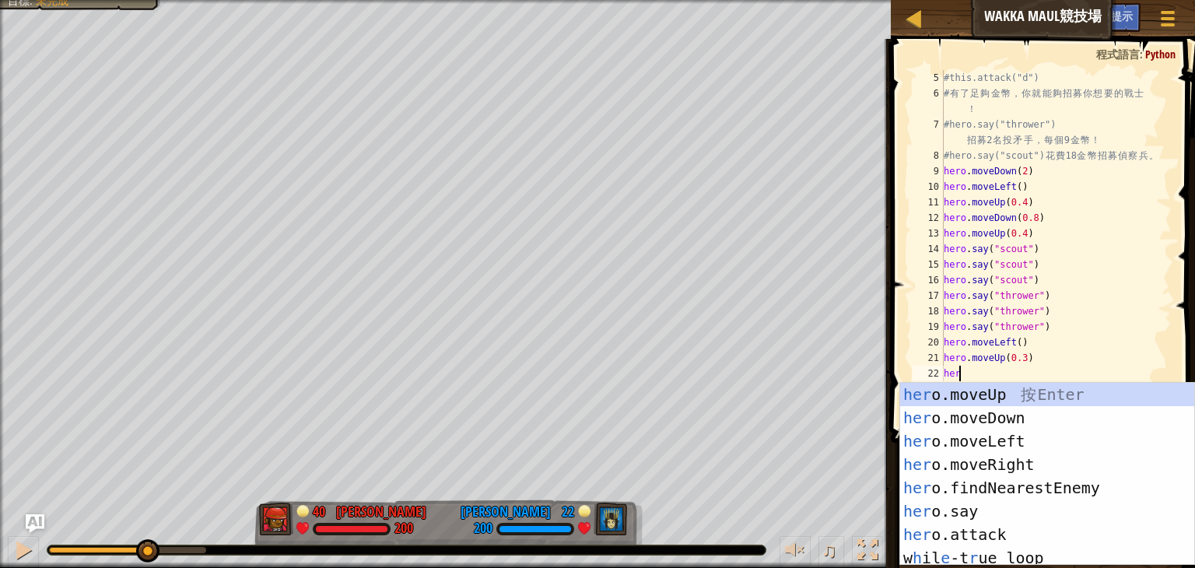
scroll to position [7, 0]
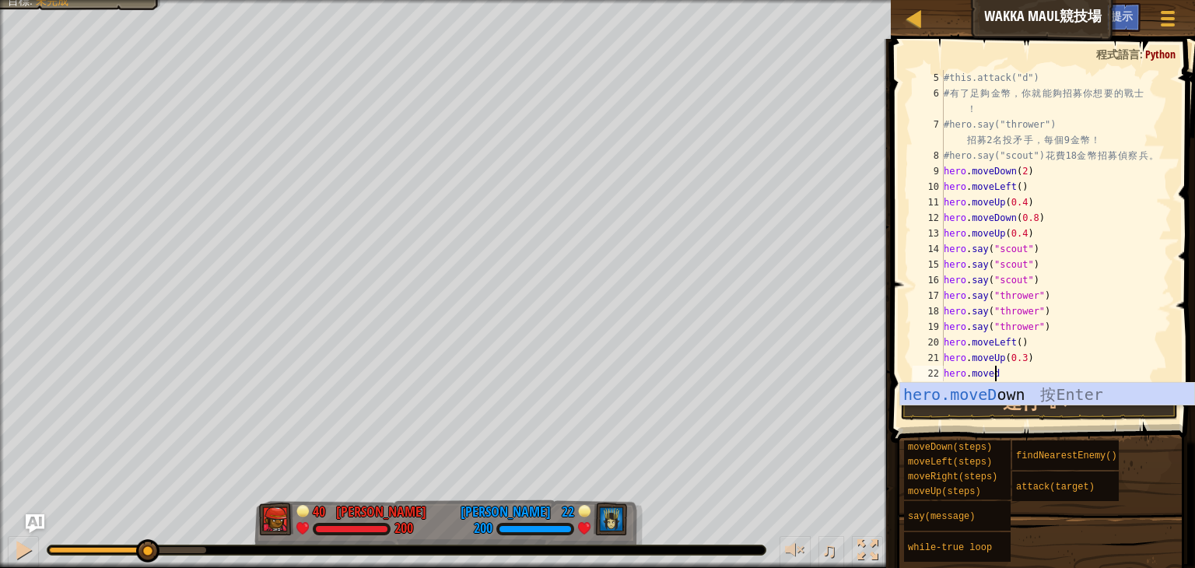
type textarea "hero.moved"
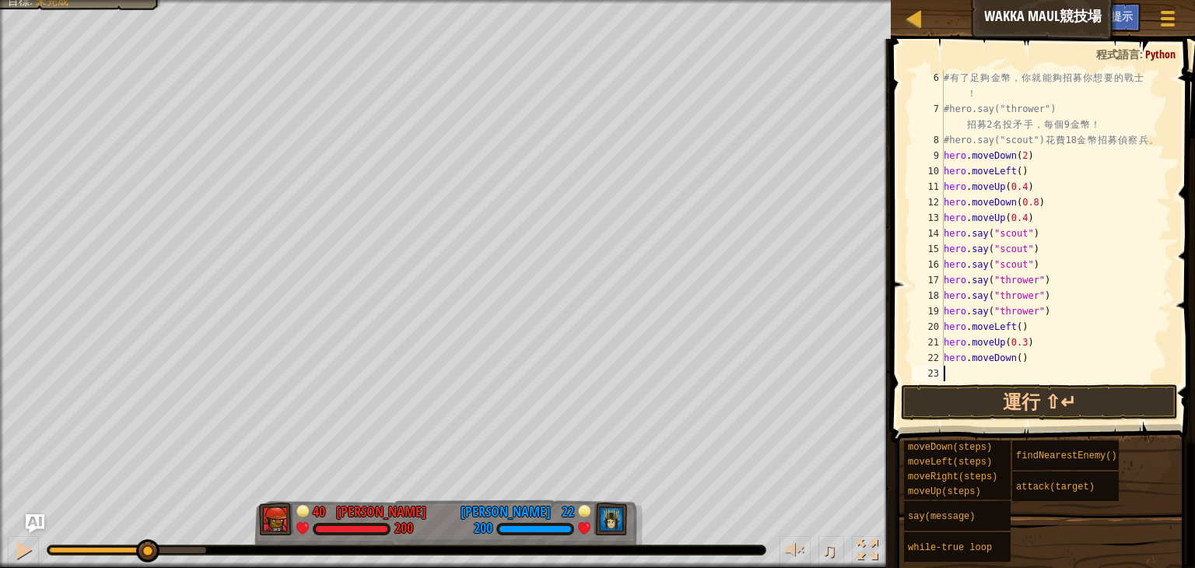
scroll to position [93, 0]
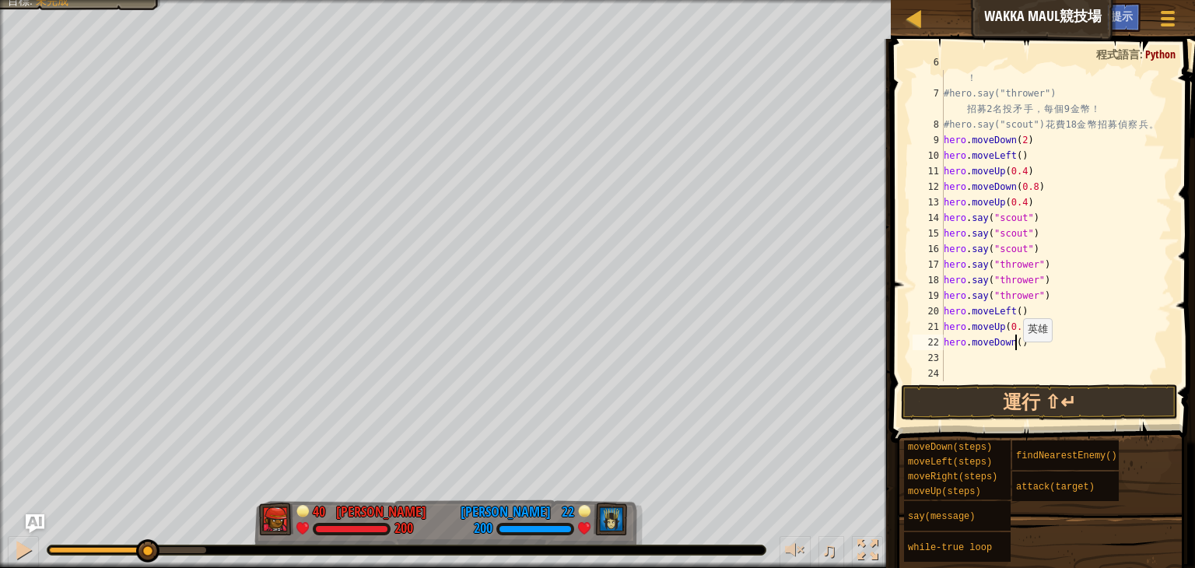
click at [1015, 342] on div "# 有 了 足 夠 金 幣 ， 你 就 能 夠 招 募 你 想 要 的 戰 士 ！ #hero.say("thrower") 招 募 2 名 投 矛 手 ， …" at bounding box center [1050, 233] width 219 height 358
type textarea "hero.moveDown(0.6)"
click at [1015, 358] on div "# 有 了 足 夠 金 幣 ， 你 就 能 夠 招 募 你 想 要 的 戰 士 ！ #hero.say("thrower") 招 募 2 名 投 矛 手 ， …" at bounding box center [1050, 233] width 219 height 358
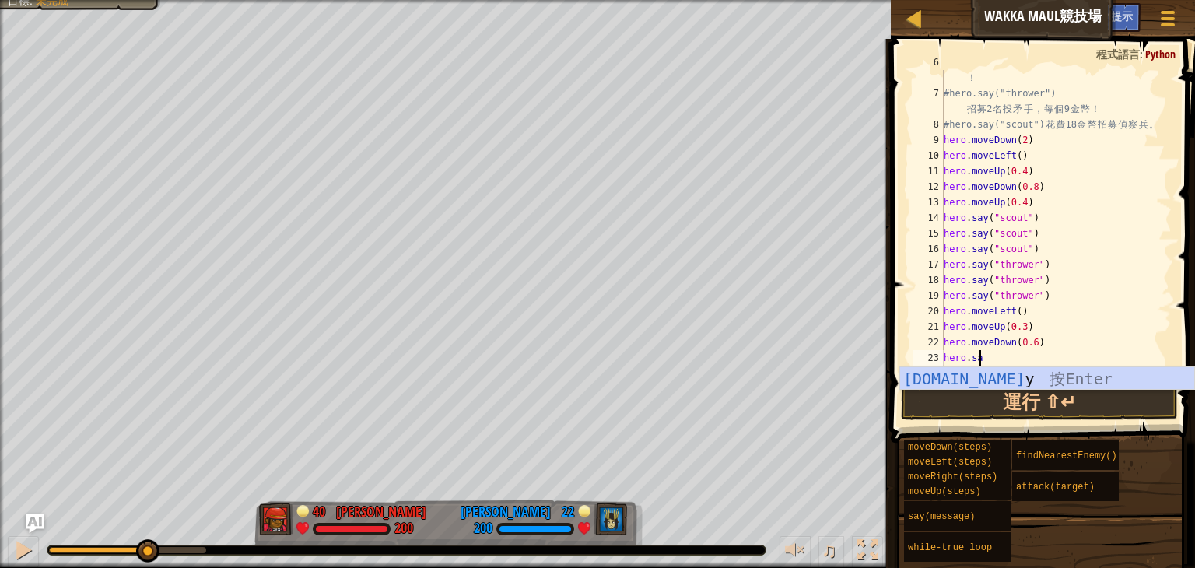
scroll to position [7, 2]
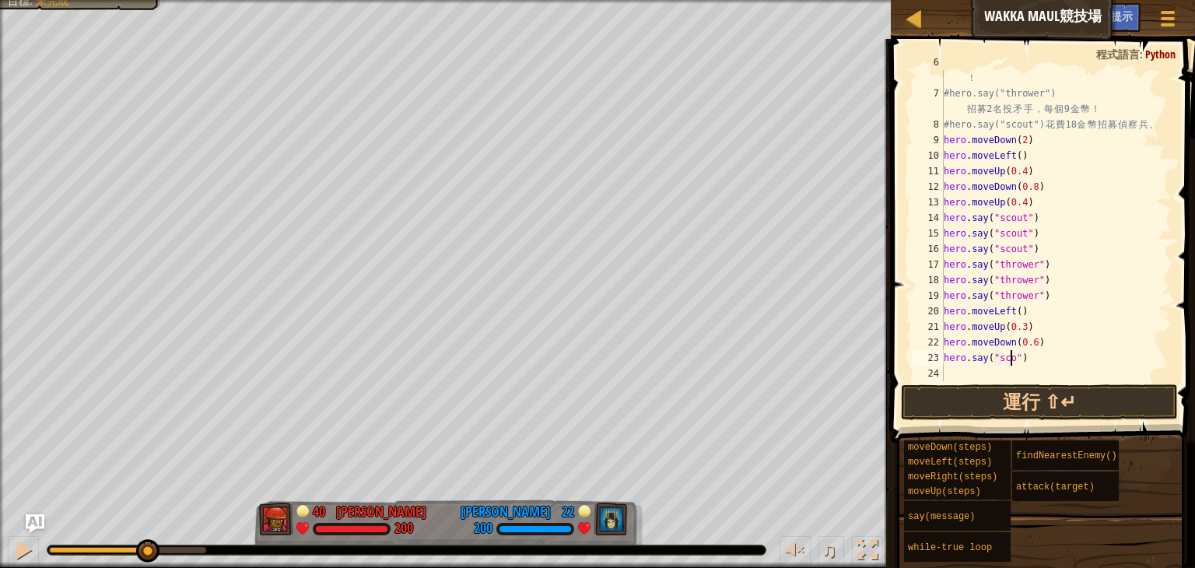
type textarea "hero.say("scout")"
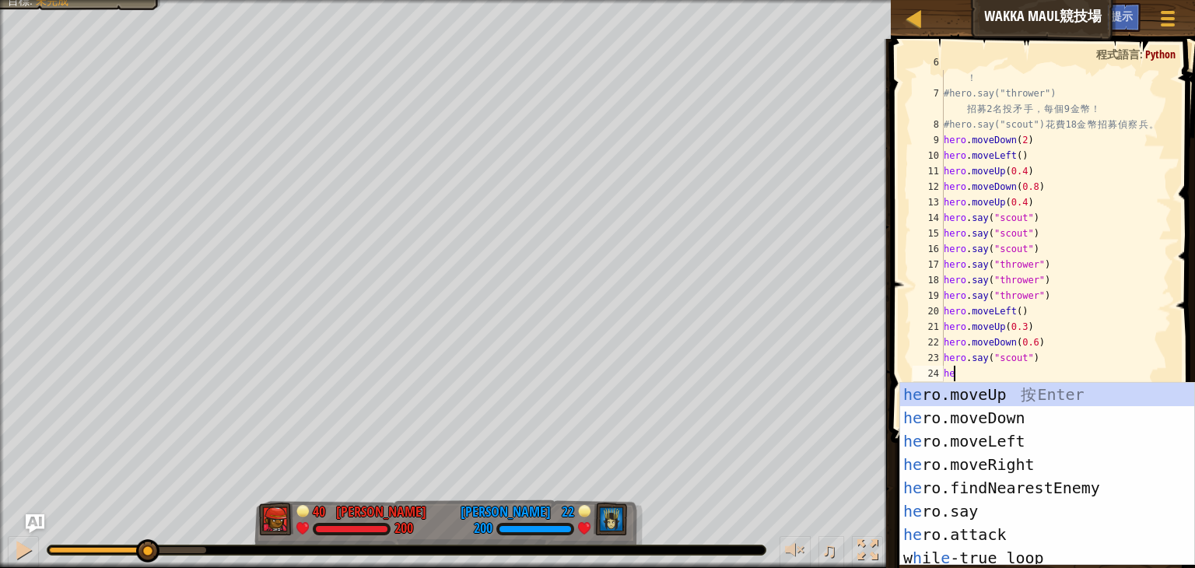
scroll to position [7, 0]
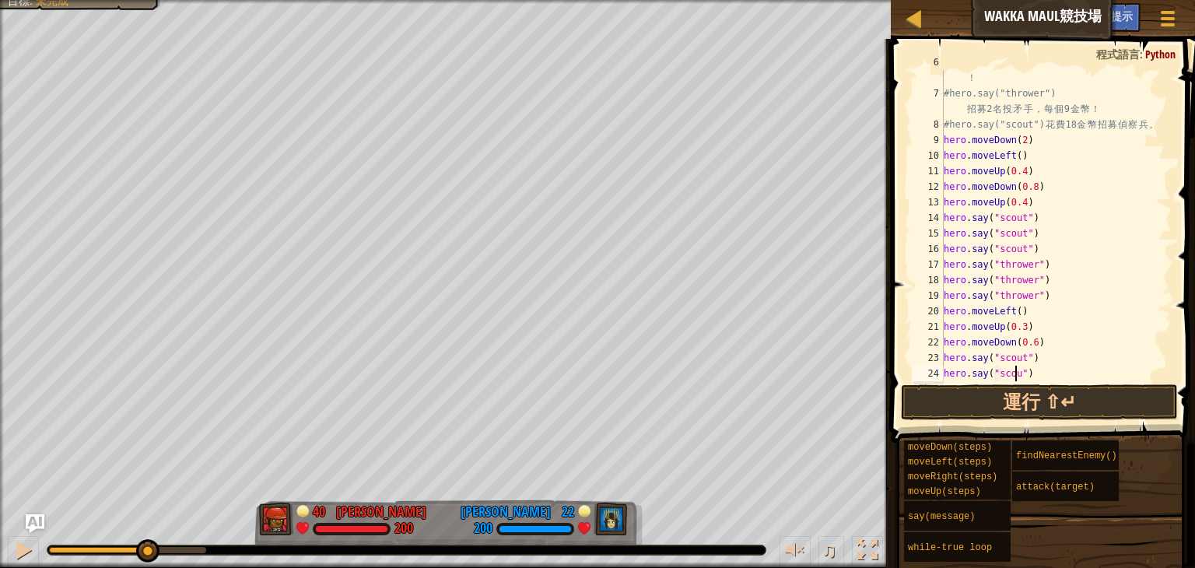
type textarea "hero.say("scout")"
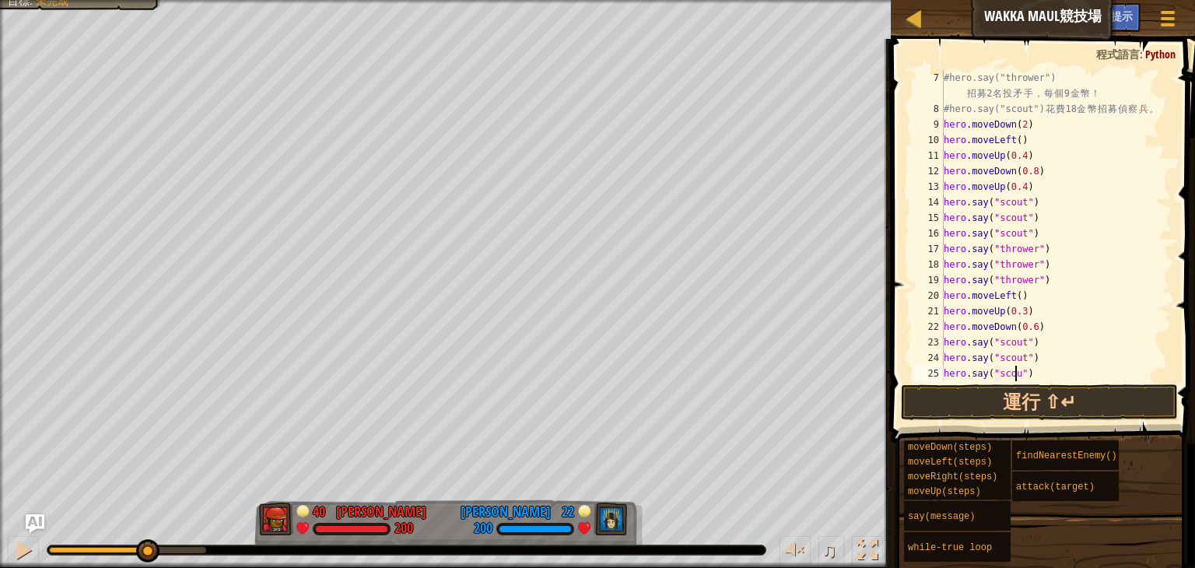
type textarea "hero.say("scout")"
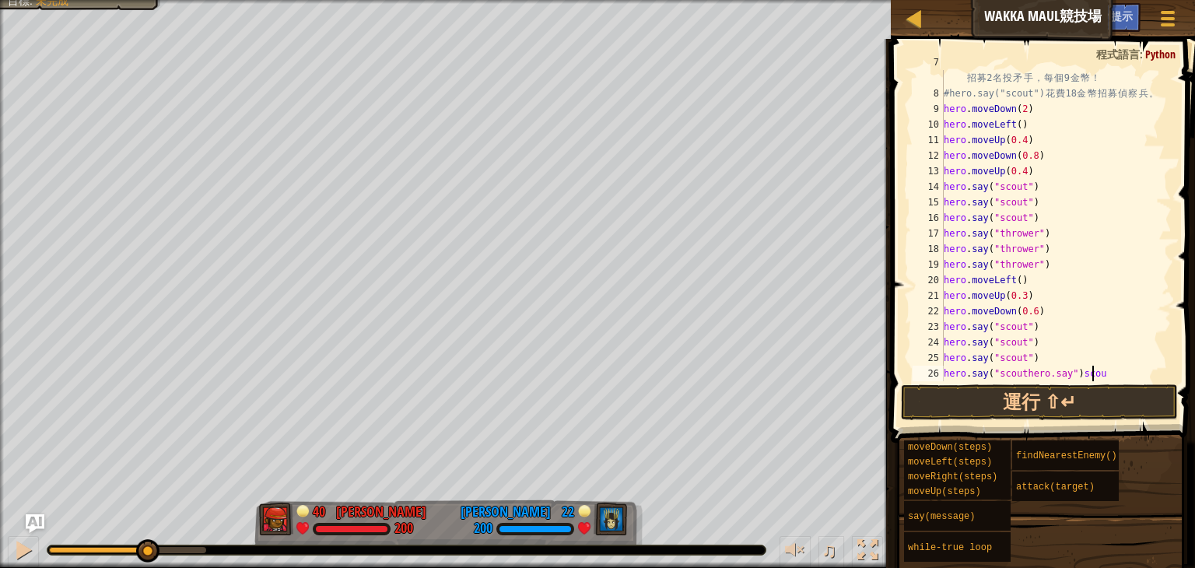
type textarea "hero.say("scouthero.say")scout"
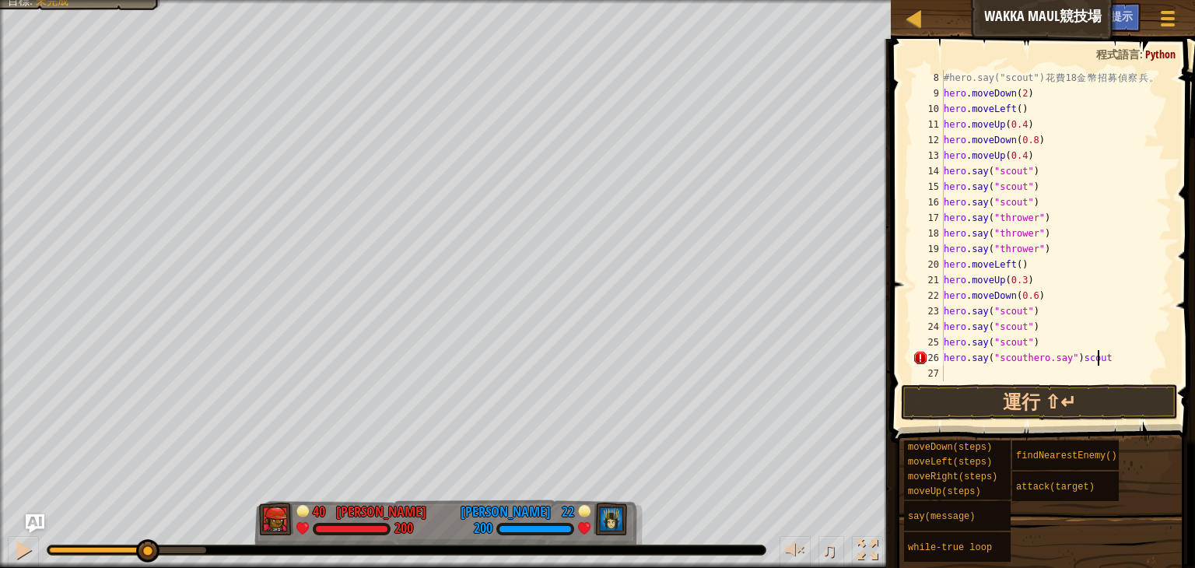
click at [1114, 363] on div "#hero.say("scout") 花 費 18 金 幣 招 募 偵 察 兵 。 hero . moveDown ( 2 ) hero . moveLeft…" at bounding box center [1050, 241] width 219 height 342
type textarea "hero.say("scout")"
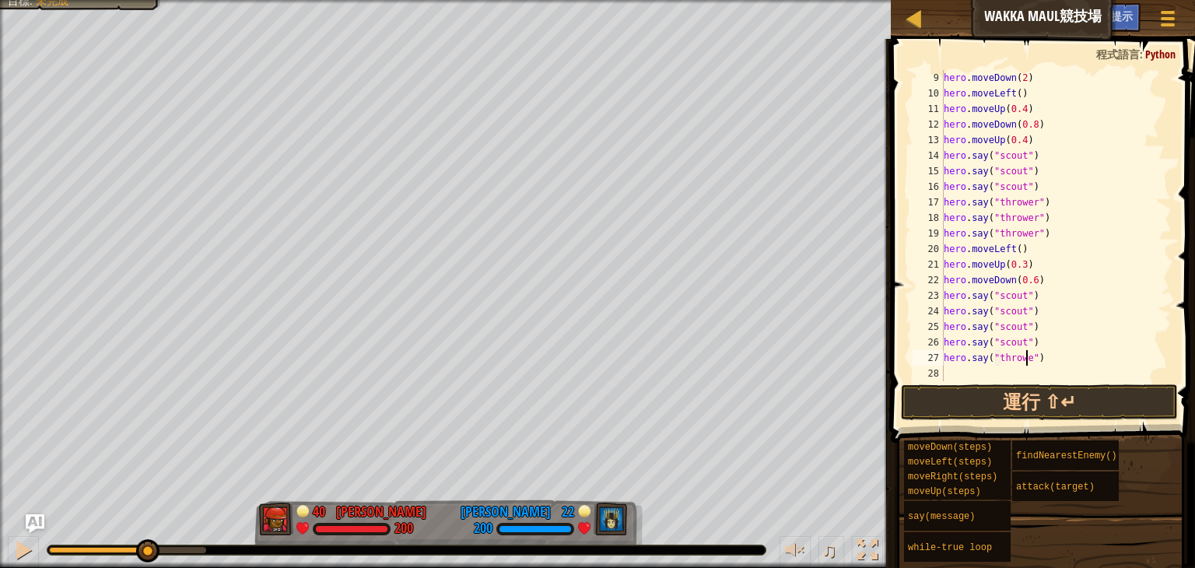
type textarea "hero.say("thrower")"
